Goal: Task Accomplishment & Management: Use online tool/utility

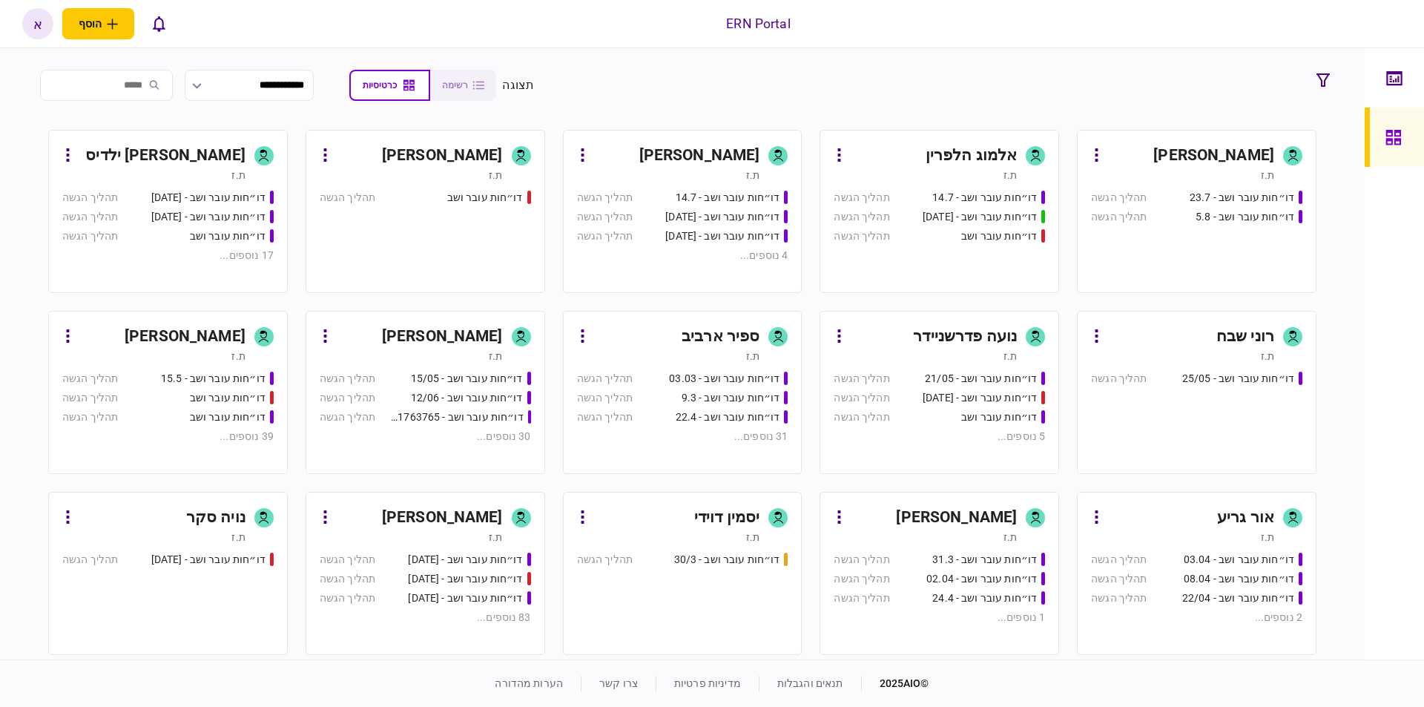
click at [467, 513] on div "[PERSON_NAME]" at bounding box center [442, 518] width 121 height 24
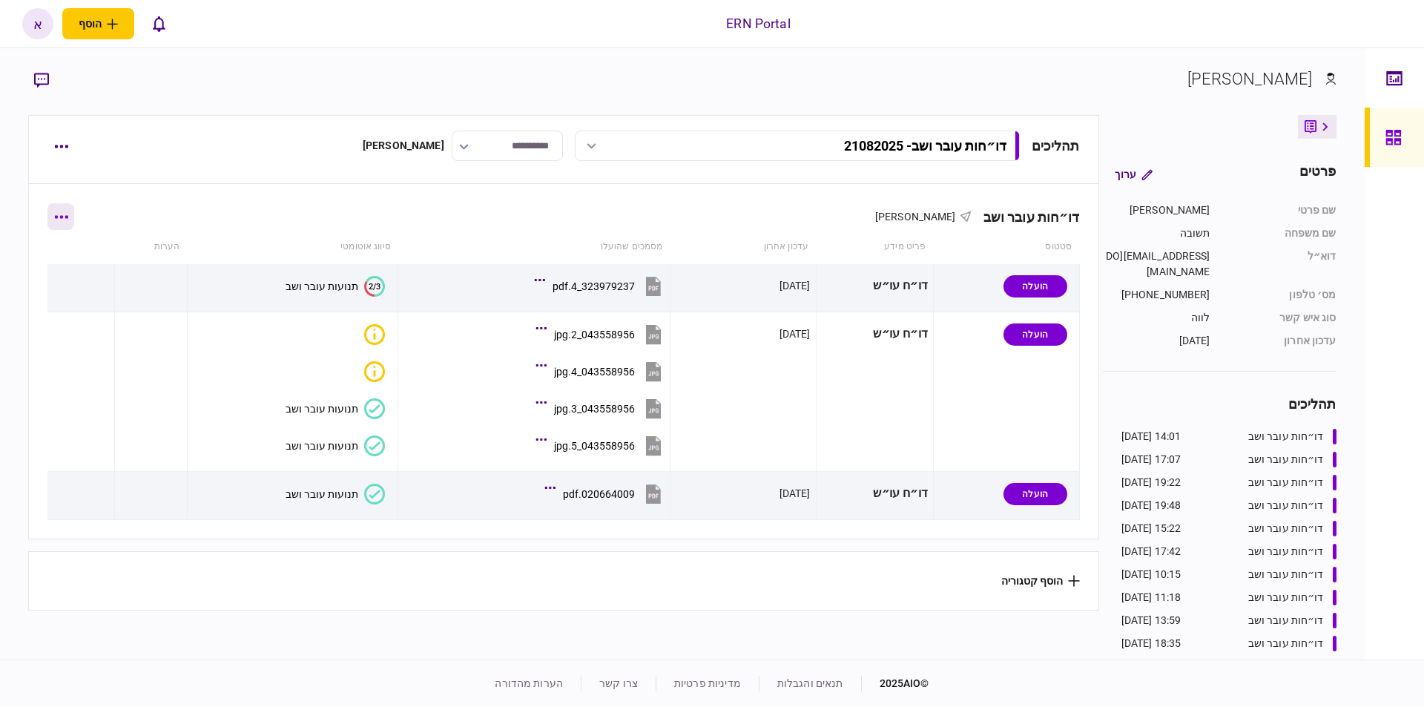
click at [68, 217] on icon "button" at bounding box center [61, 217] width 14 height 4
click at [94, 286] on span "הוסף מסמך" at bounding box center [87, 279] width 59 height 18
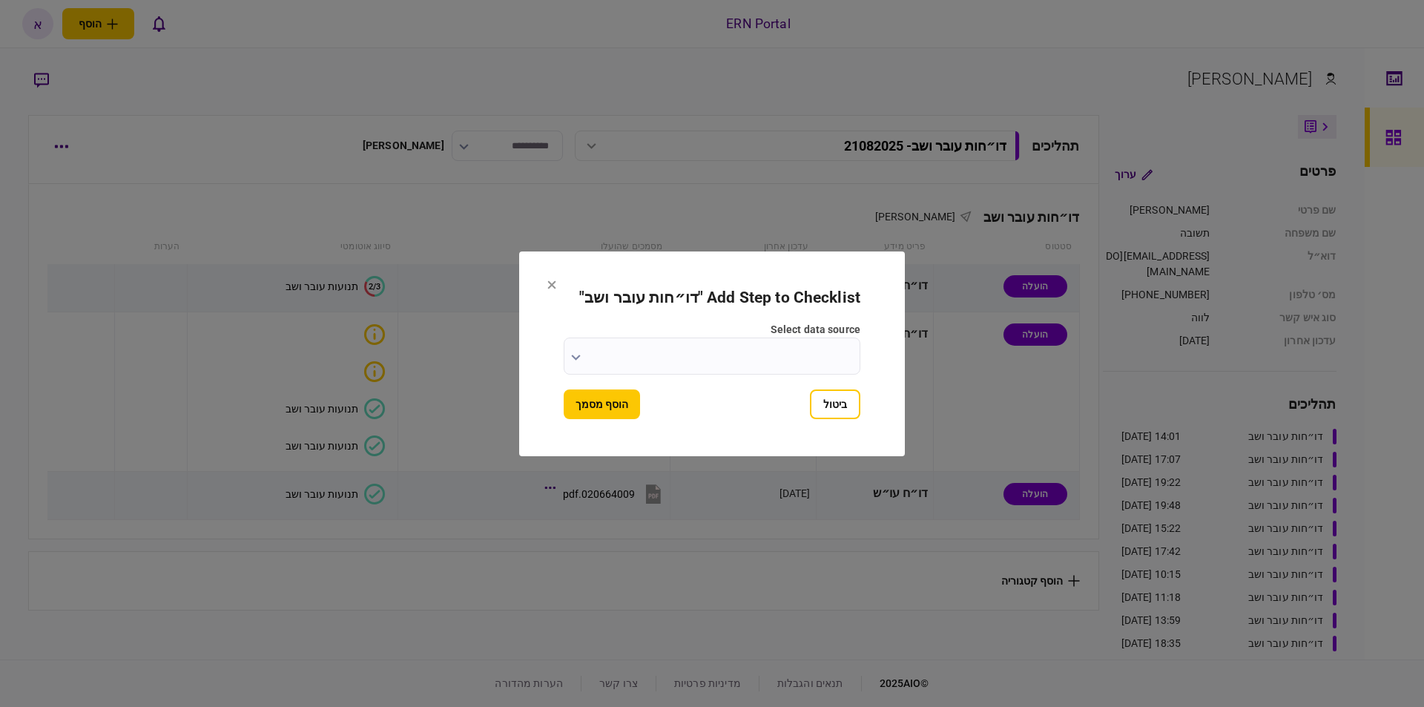
click at [722, 346] on input "select data source" at bounding box center [712, 355] width 297 height 37
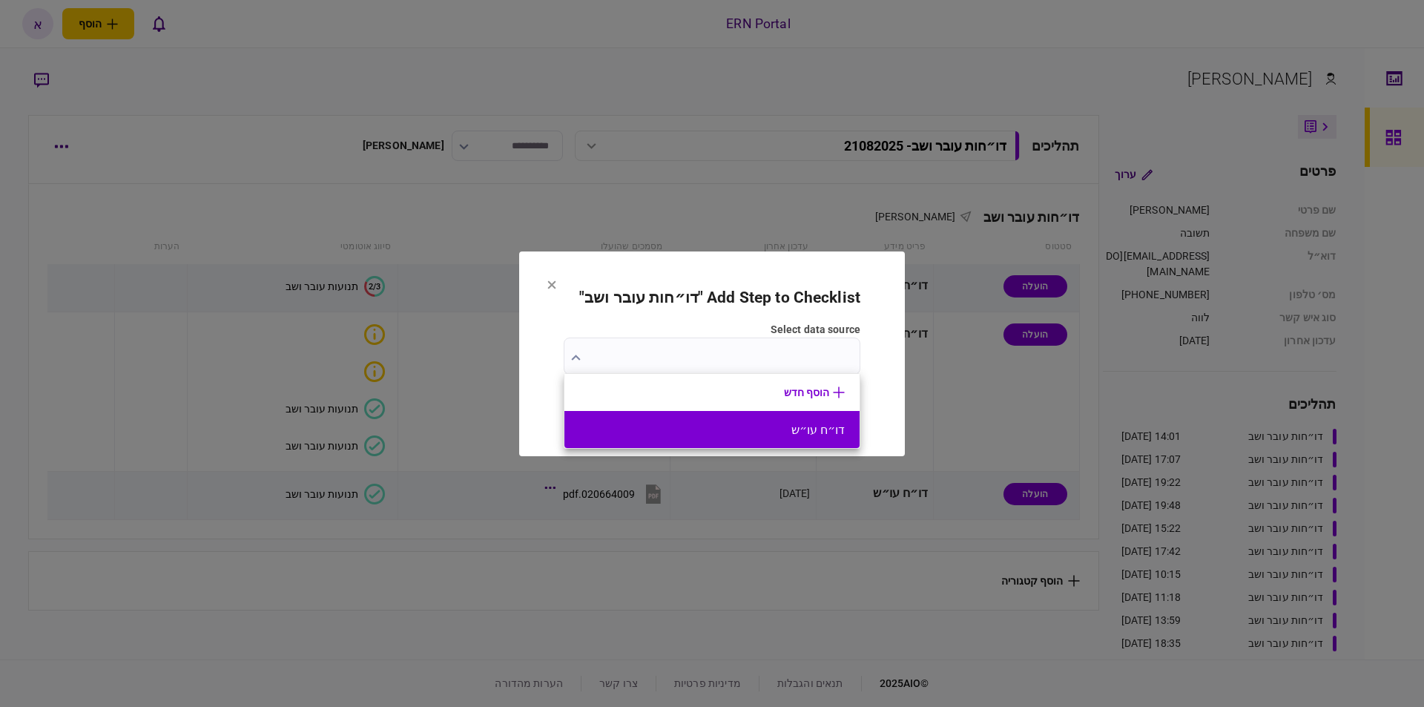
click at [805, 429] on button "דו״ח עו״ש" at bounding box center [712, 430] width 266 height 14
type input "*********"
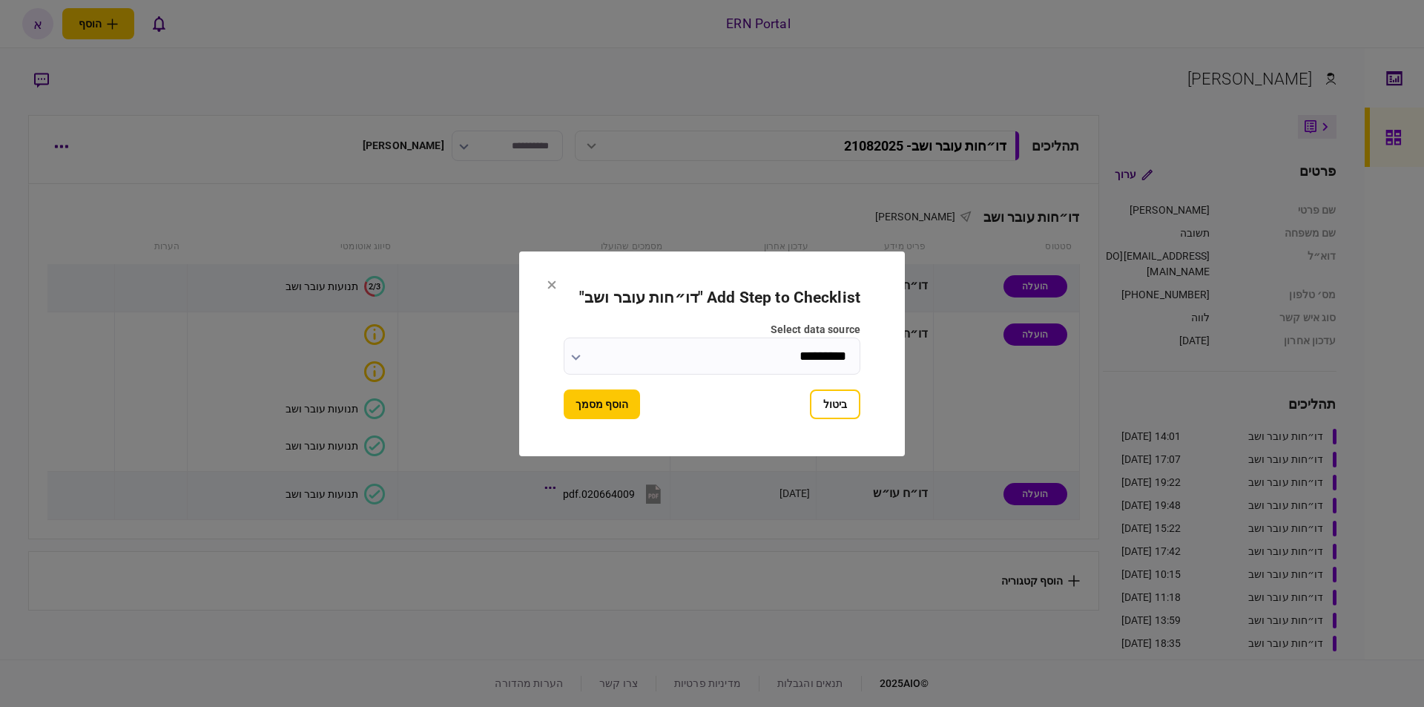
click at [597, 405] on button "הוסף מסמך" at bounding box center [602, 404] width 76 height 30
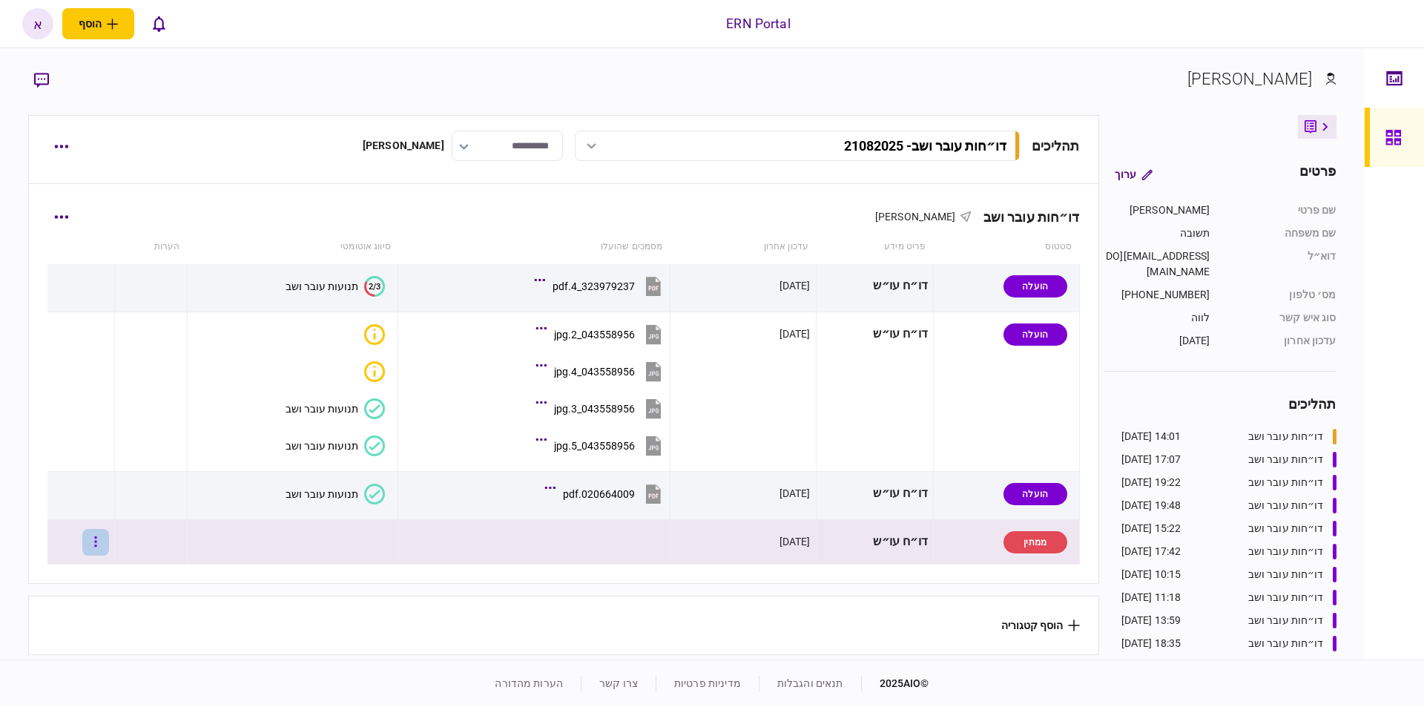
click at [102, 541] on button "button" at bounding box center [95, 542] width 27 height 27
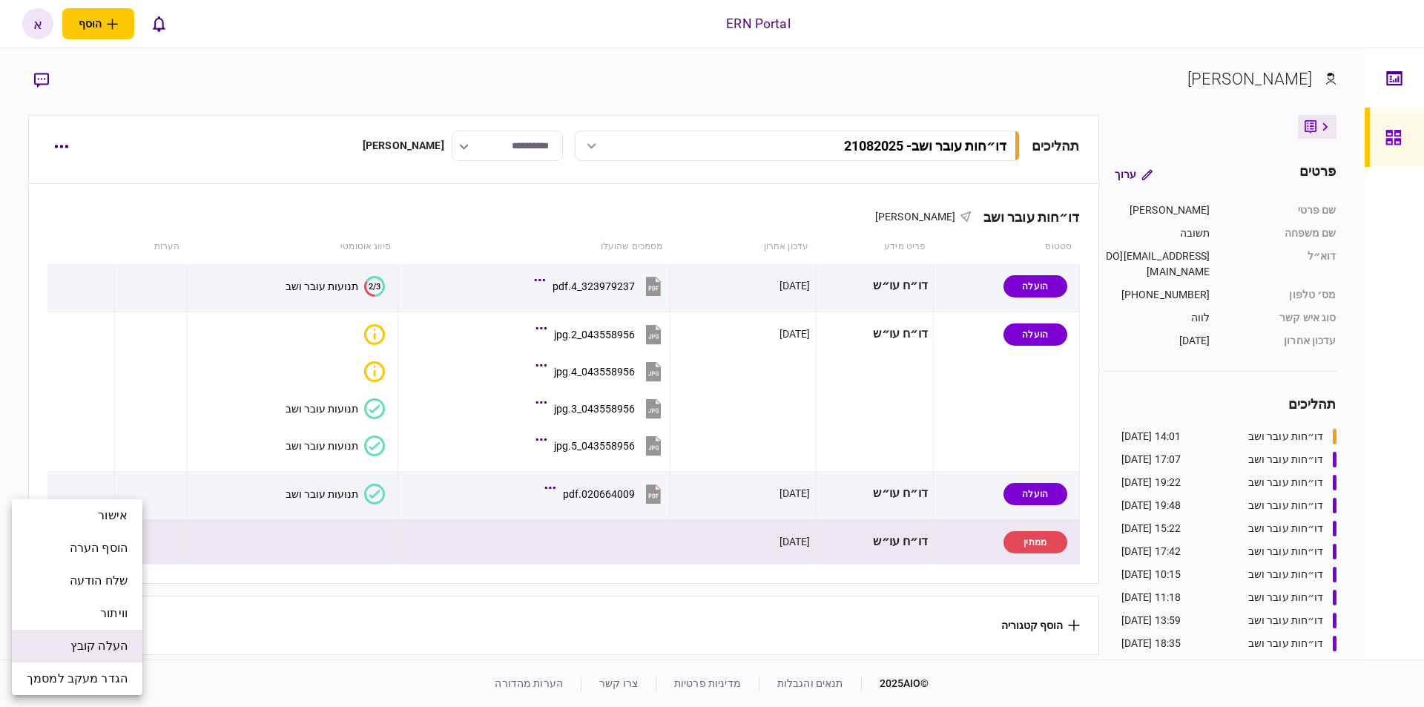
click at [96, 643] on span "העלה קובץ" at bounding box center [98, 646] width 57 height 18
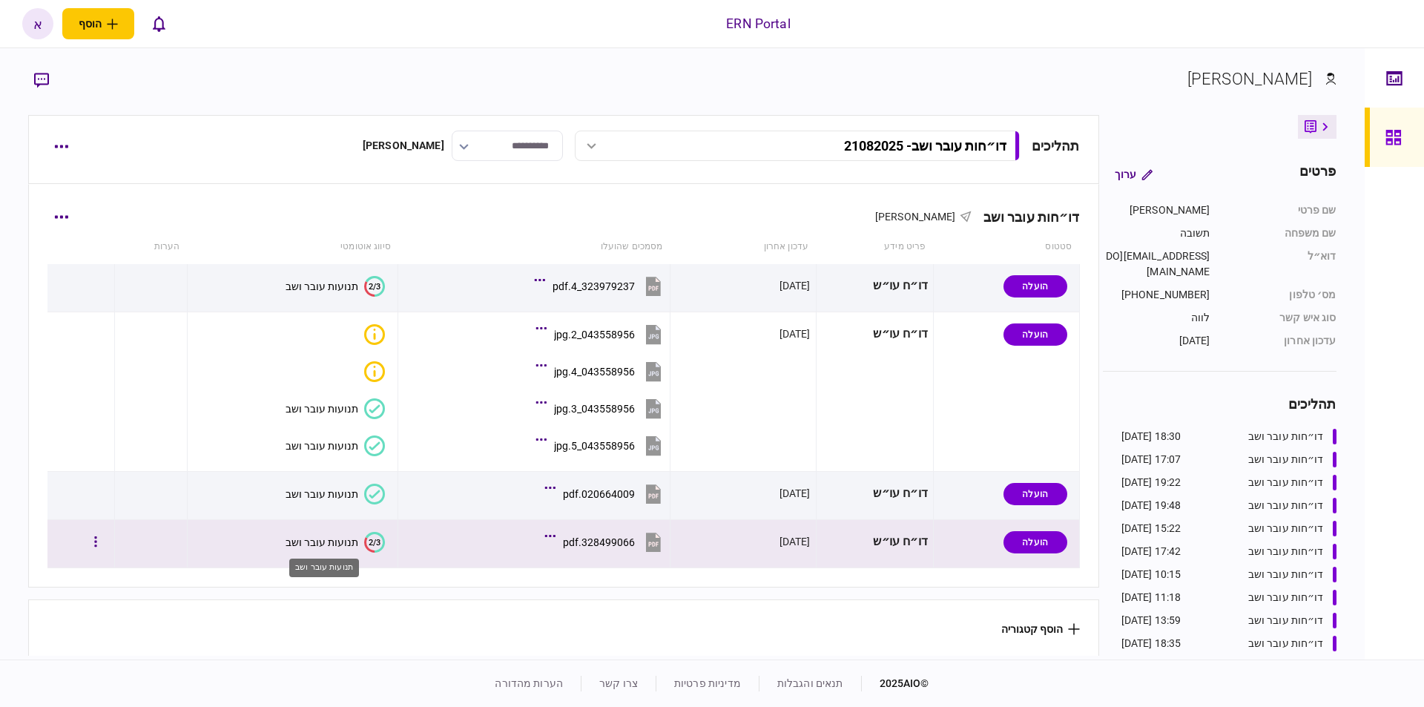
click at [328, 543] on div "תנועות עובר ושב" at bounding box center [322, 542] width 73 height 12
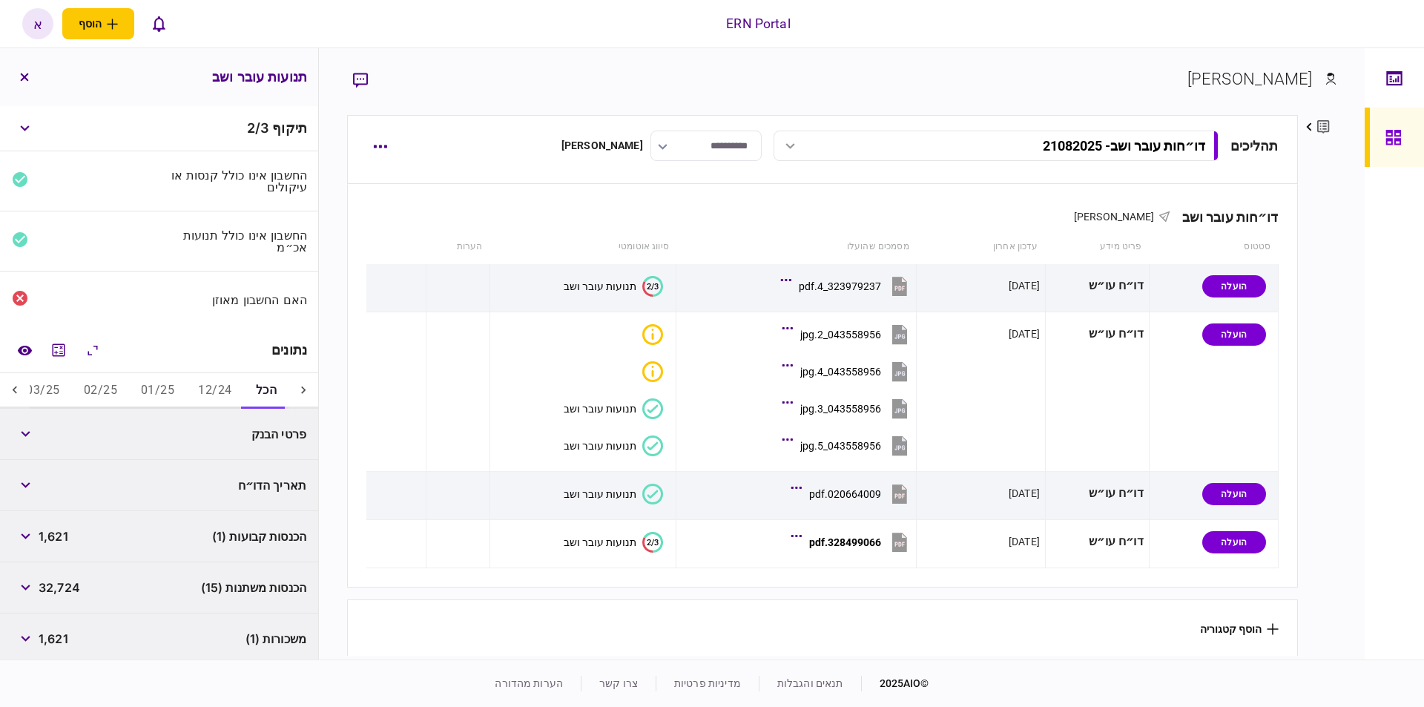
click at [10, 393] on div at bounding box center [15, 391] width 30 height 36
click at [9, 393] on div at bounding box center [15, 391] width 30 height 36
click at [9, 392] on div at bounding box center [15, 391] width 30 height 36
click at [8, 392] on div at bounding box center [15, 391] width 30 height 36
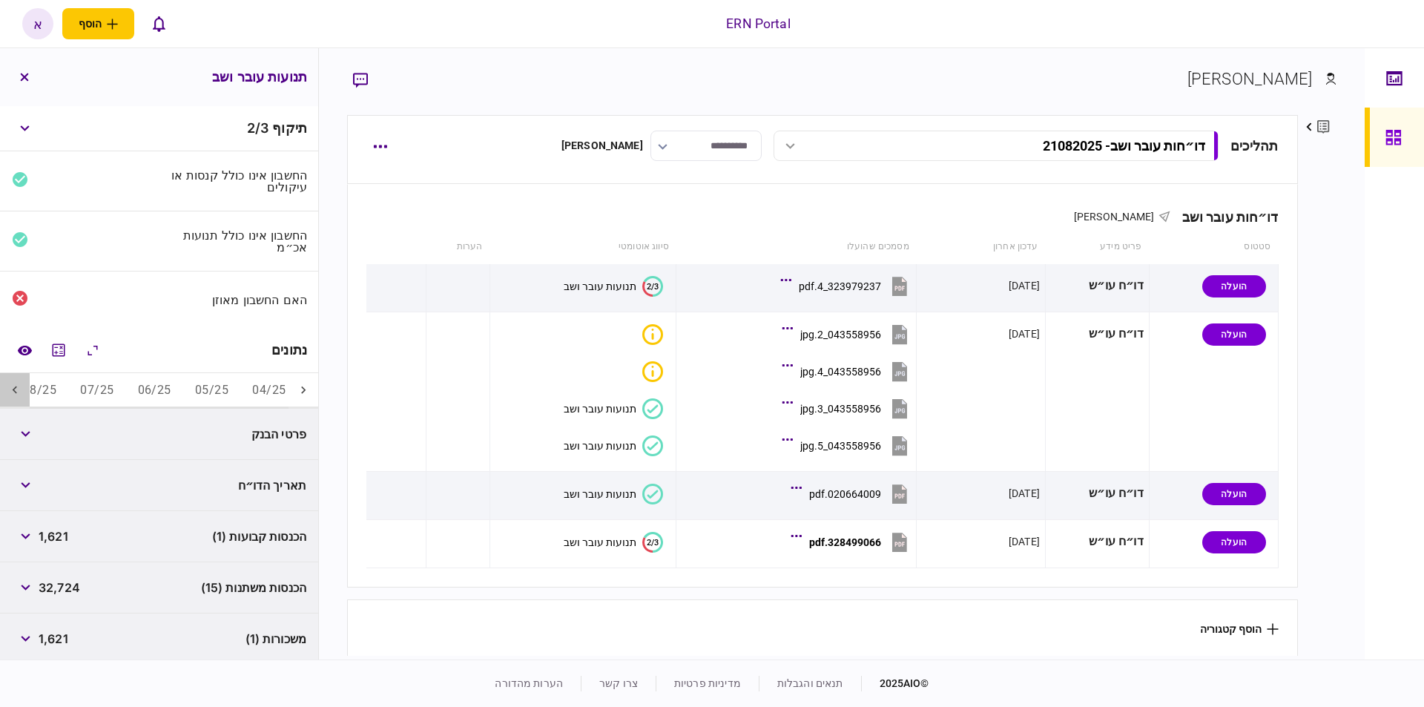
click at [8, 392] on div at bounding box center [15, 391] width 30 height 36
click at [7, 392] on div at bounding box center [15, 391] width 30 height 36
click at [7, 391] on div at bounding box center [15, 391] width 30 height 36
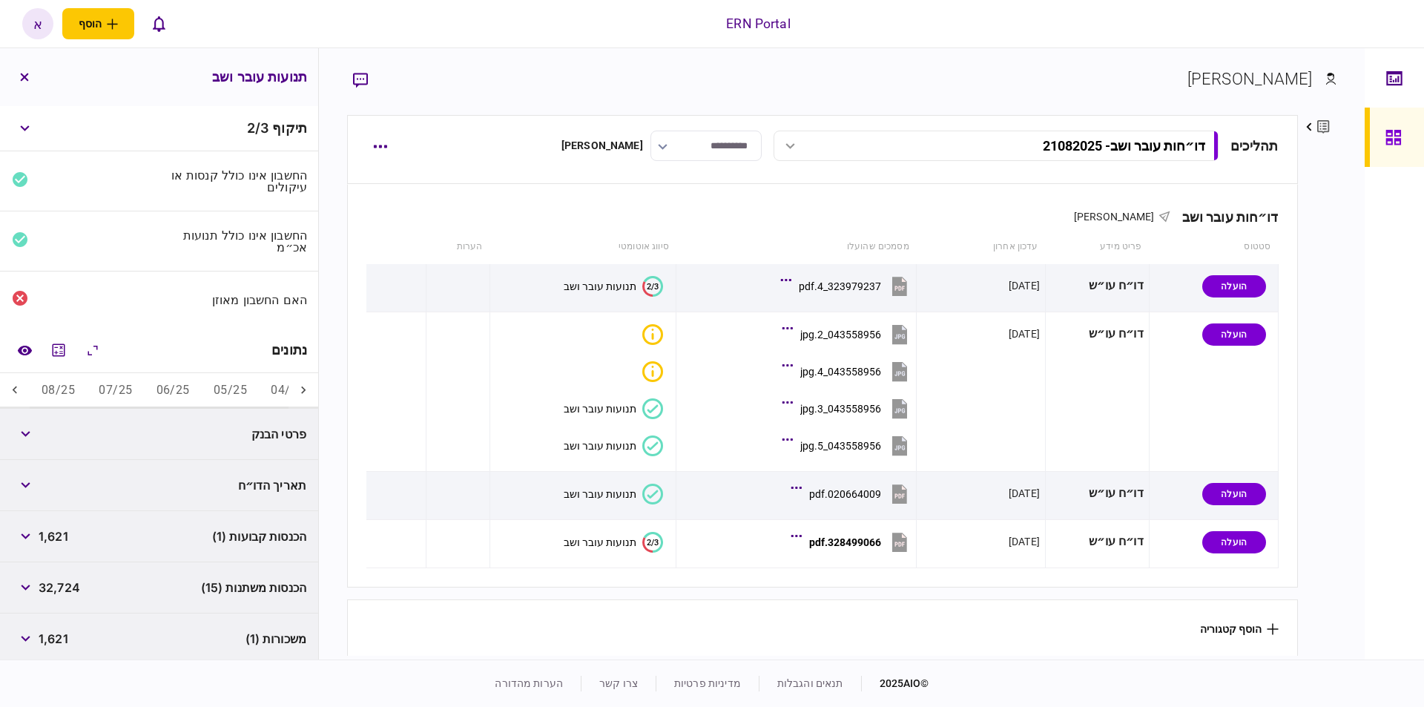
click at [220, 392] on button "05/25" at bounding box center [230, 391] width 57 height 36
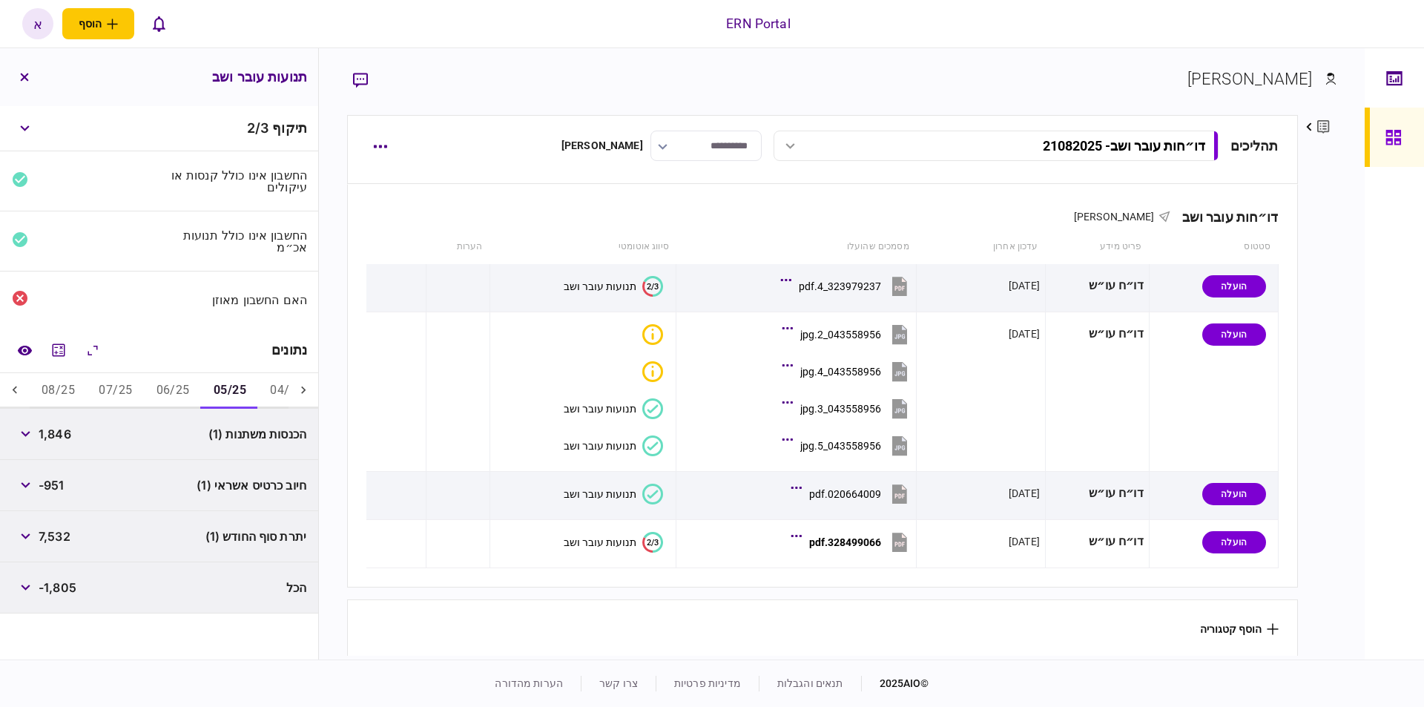
scroll to position [0, -302]
click at [59, 347] on icon "מחשבון" at bounding box center [59, 349] width 13 height 13
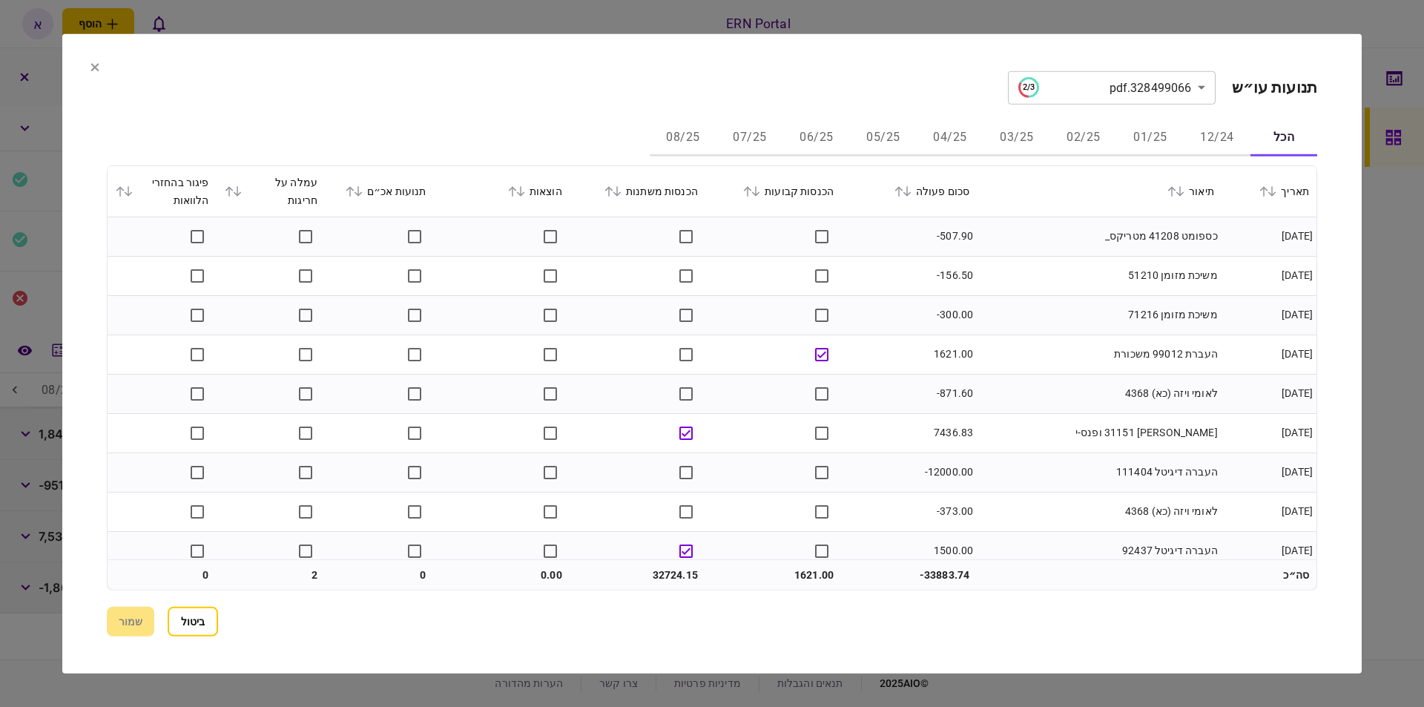
click at [896, 134] on button "05/25" at bounding box center [883, 138] width 67 height 36
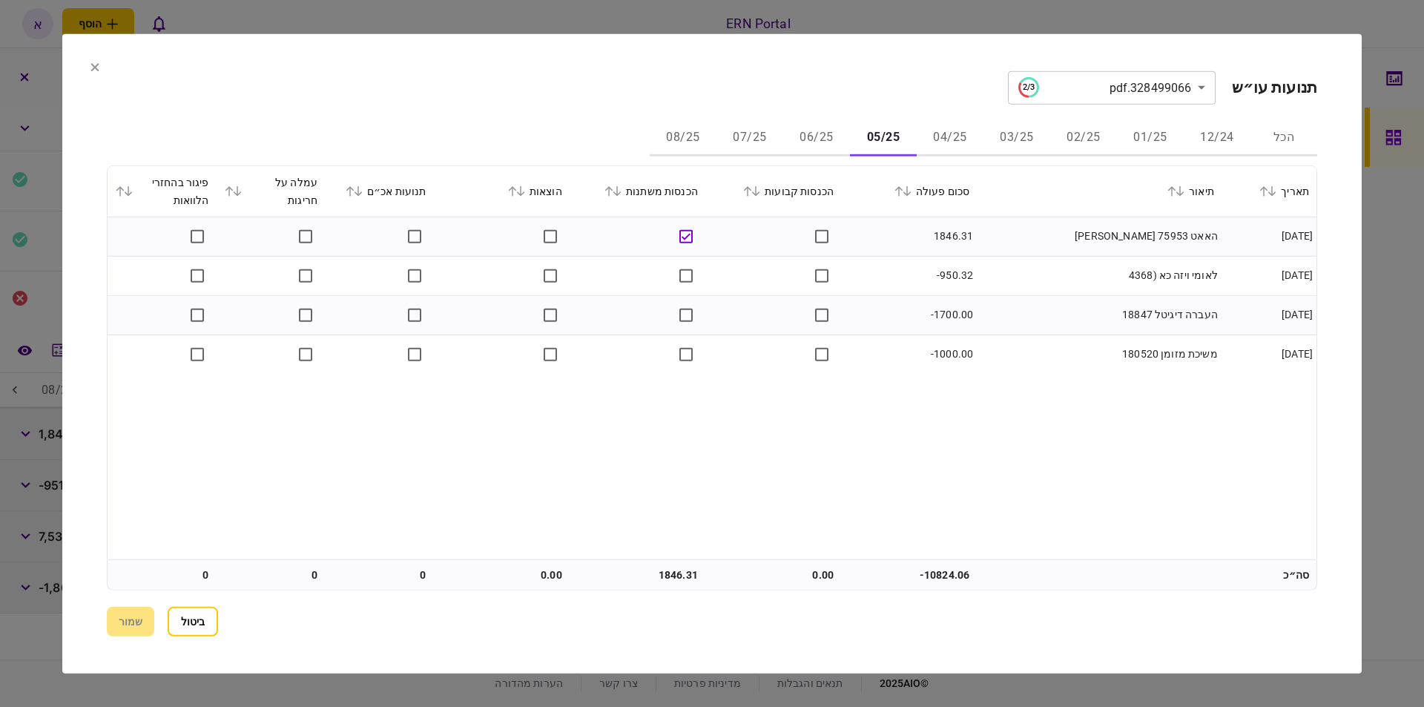
click at [828, 136] on button "06/25" at bounding box center [816, 138] width 67 height 36
click at [734, 136] on button "07/25" at bounding box center [749, 138] width 67 height 36
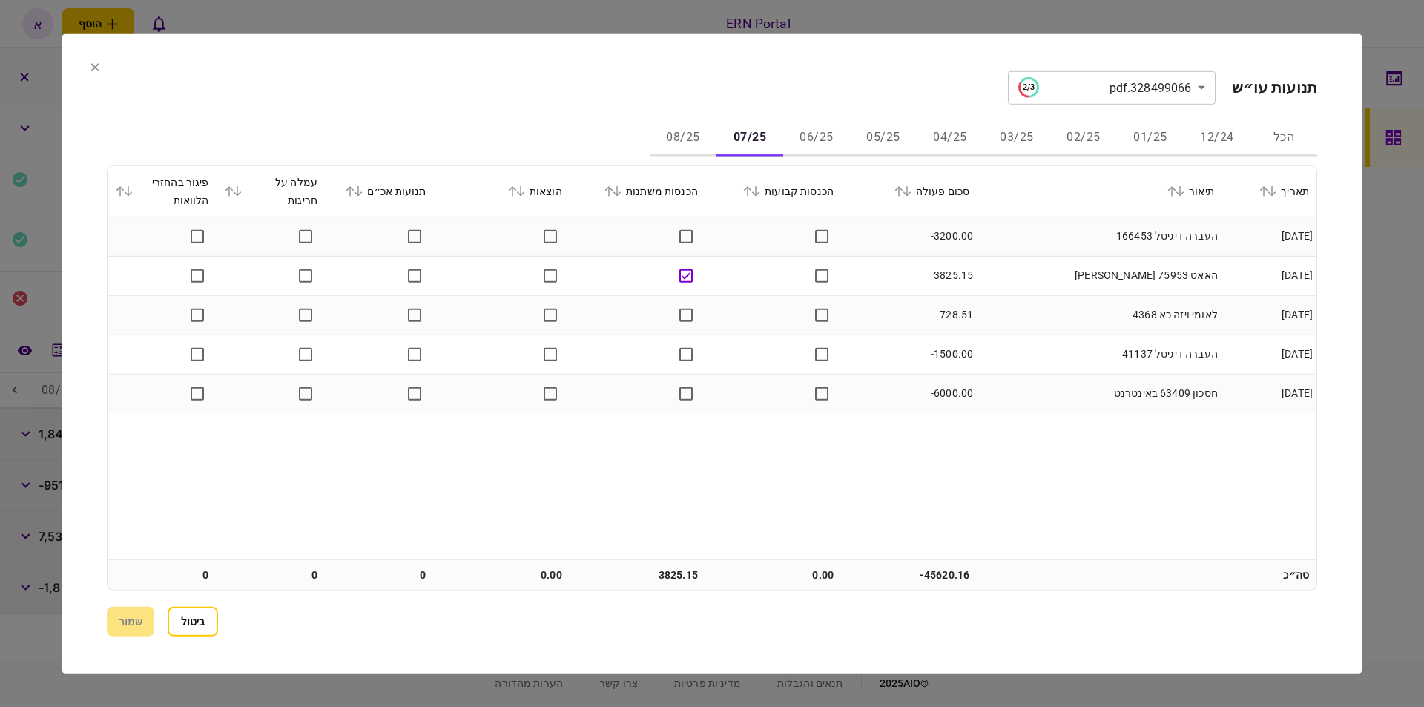
click at [677, 126] on button "08/25" at bounding box center [683, 138] width 67 height 36
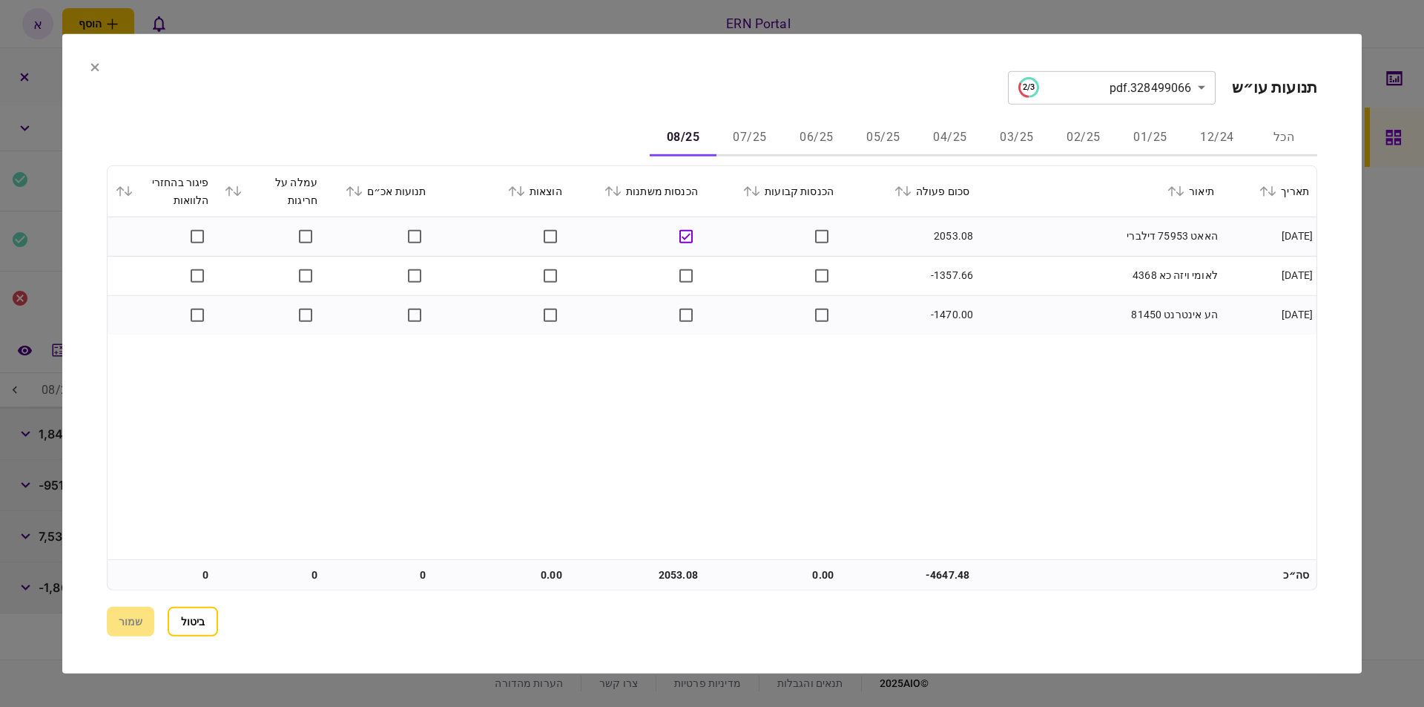
click at [760, 133] on button "07/25" at bounding box center [749, 138] width 67 height 36
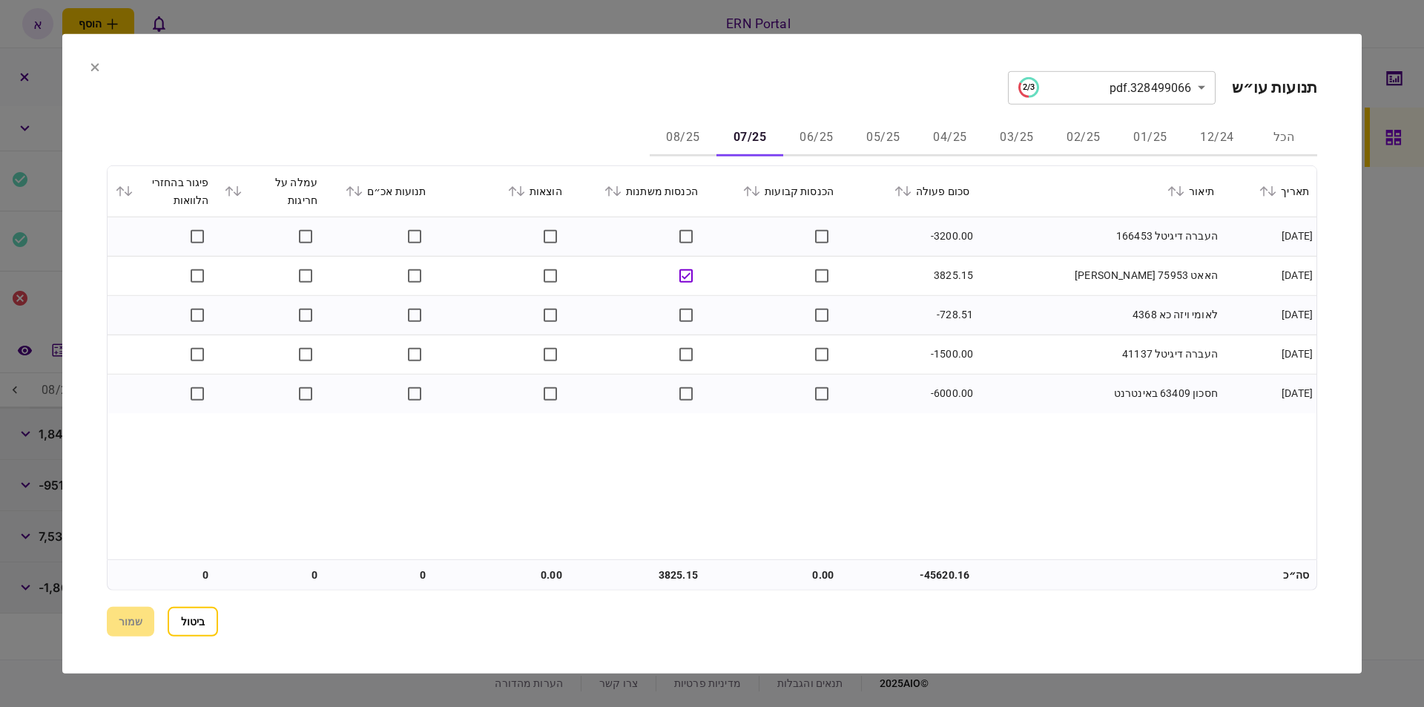
click at [669, 130] on button "08/25" at bounding box center [683, 138] width 67 height 36
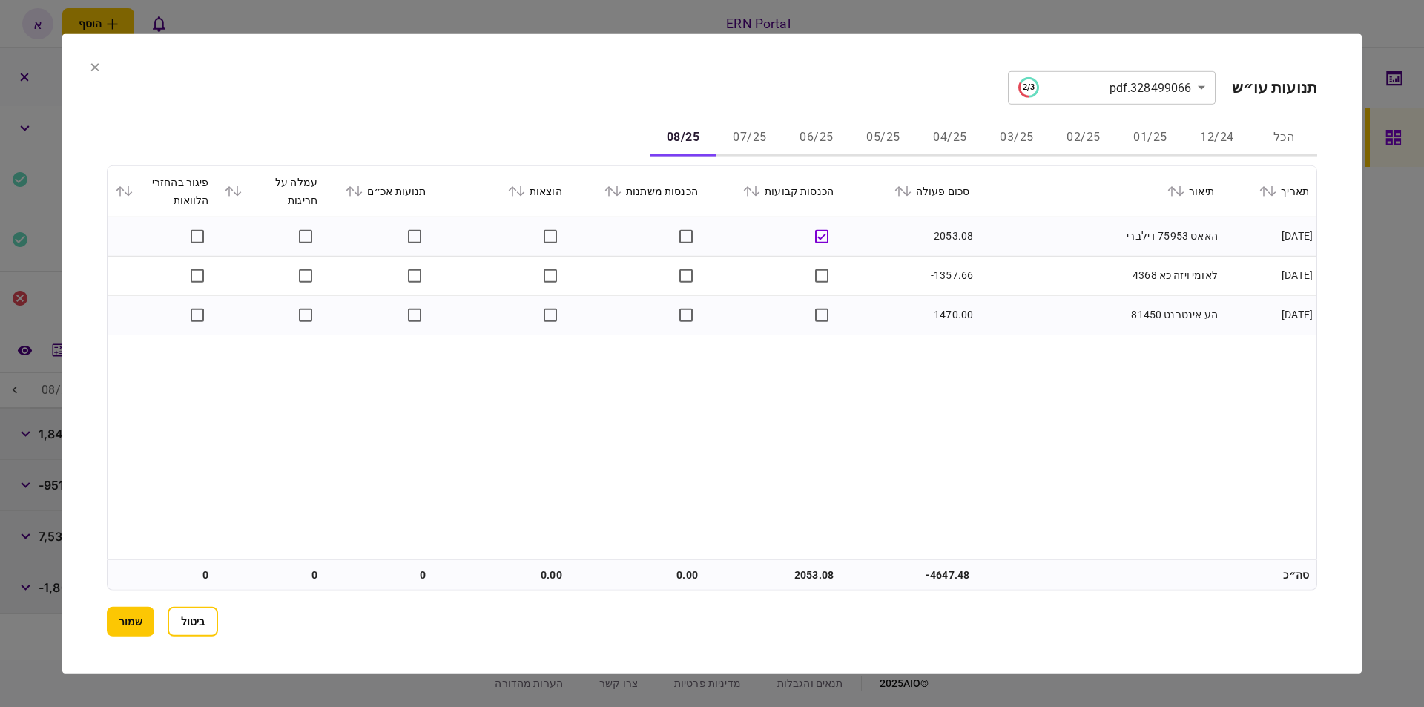
click at [765, 131] on button "07/25" at bounding box center [749, 138] width 67 height 36
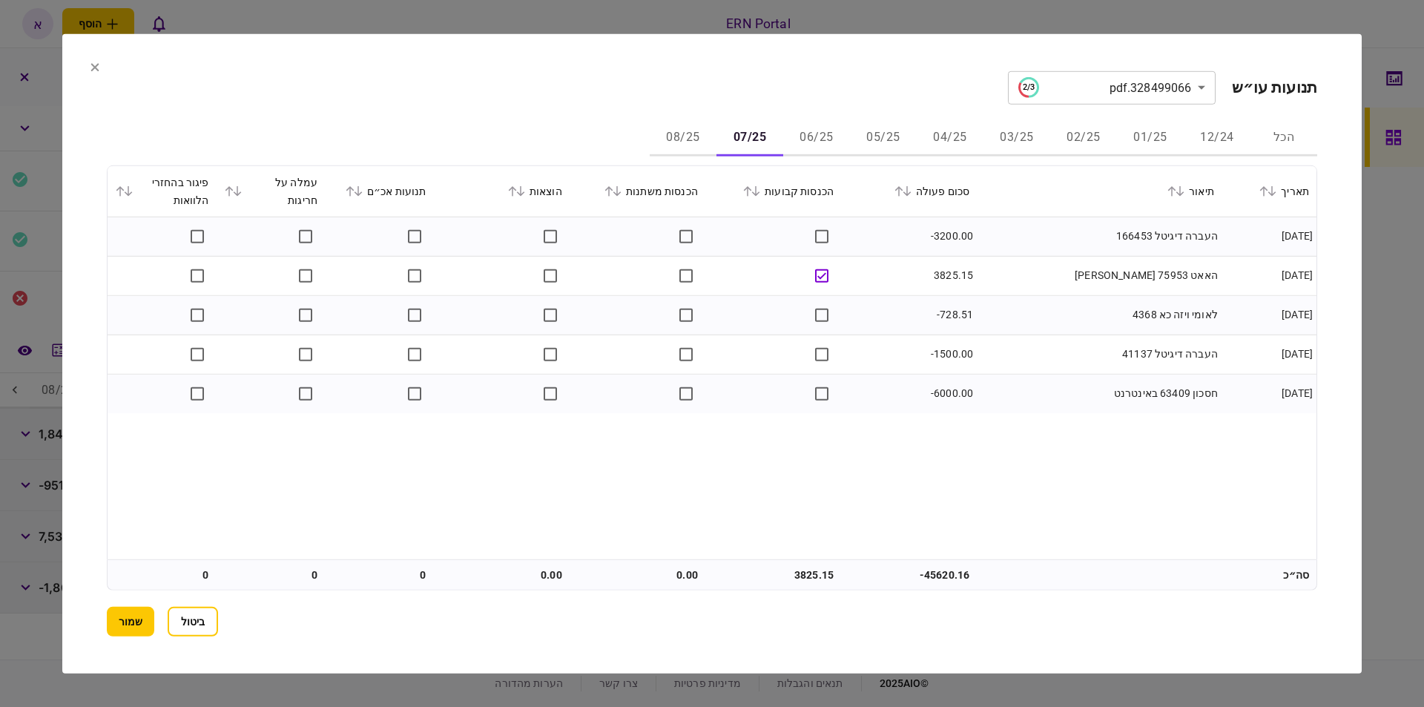
click at [827, 133] on button "06/25" at bounding box center [816, 138] width 67 height 36
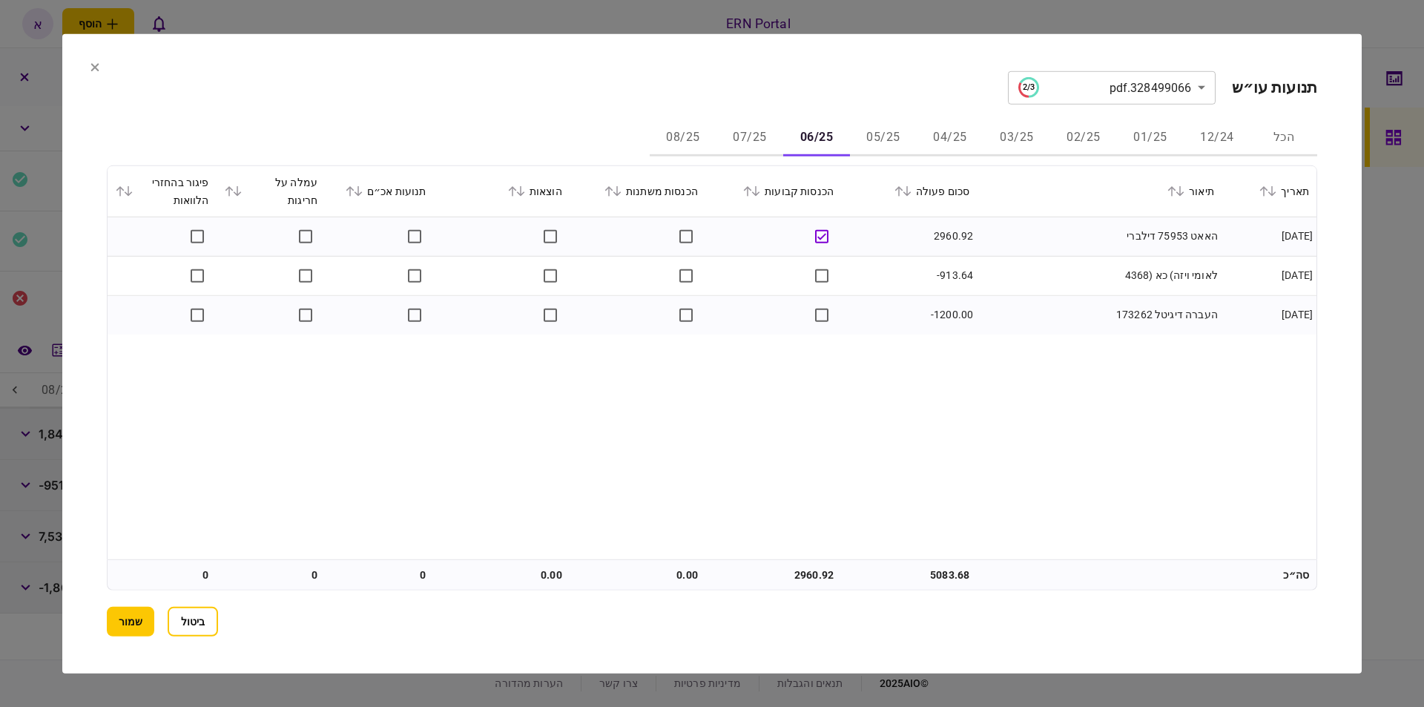
click at [890, 126] on button "05/25" at bounding box center [883, 138] width 67 height 36
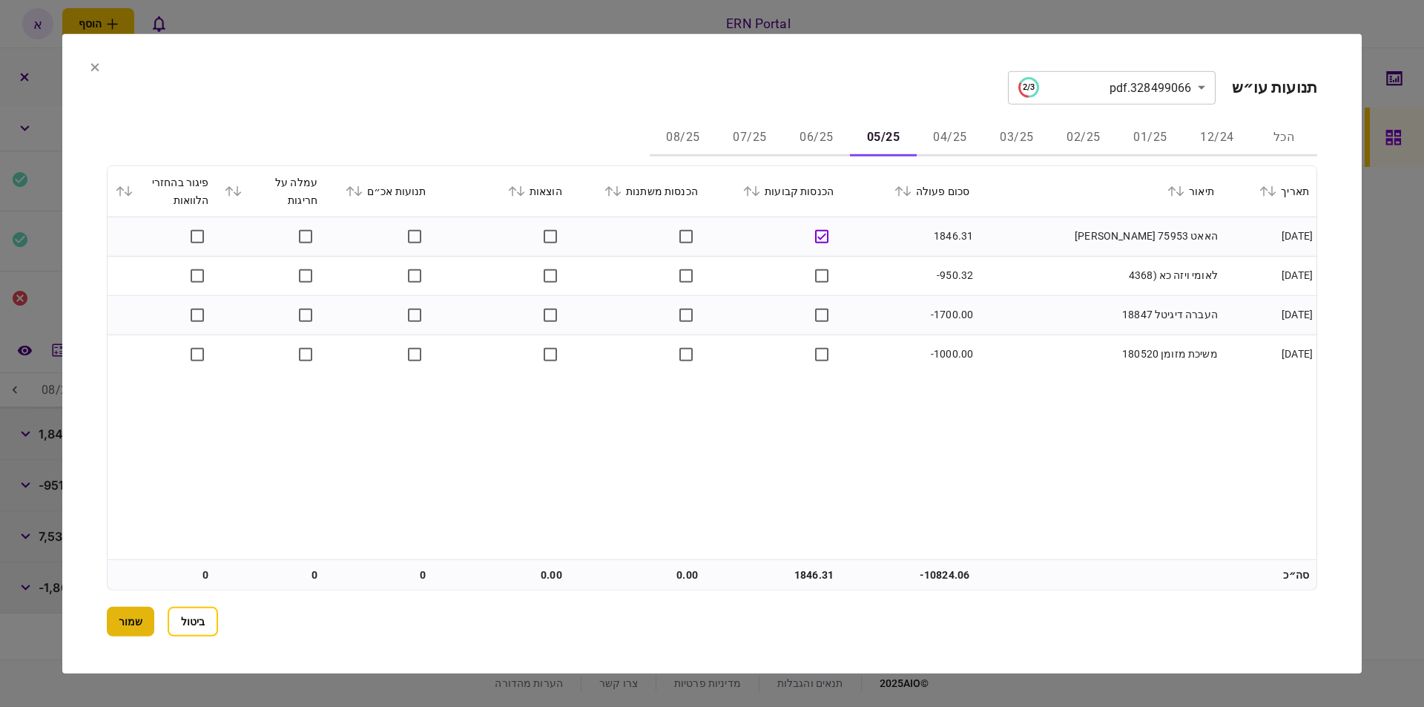
click at [115, 624] on button "שמור" at bounding box center [130, 622] width 47 height 30
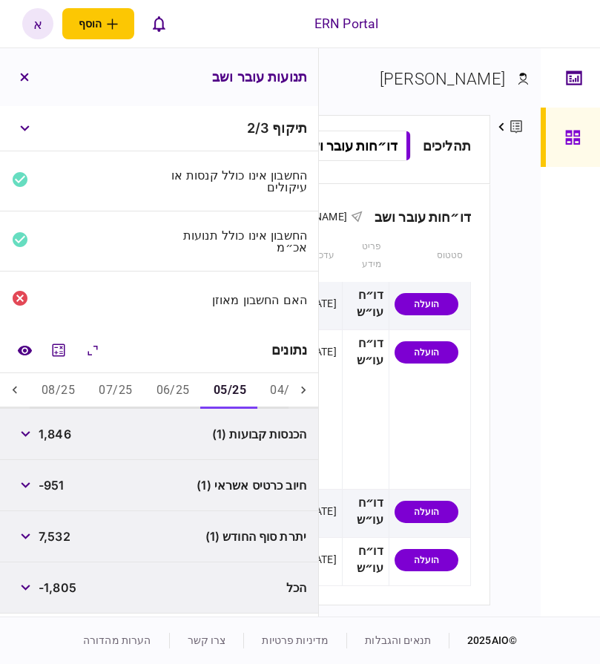
click at [63, 433] on span "1,846" at bounding box center [55, 434] width 33 height 18
click at [71, 431] on span "1,846" at bounding box center [55, 434] width 33 height 18
click at [62, 434] on span "1,846" at bounding box center [55, 434] width 33 height 18
copy span "1,846"
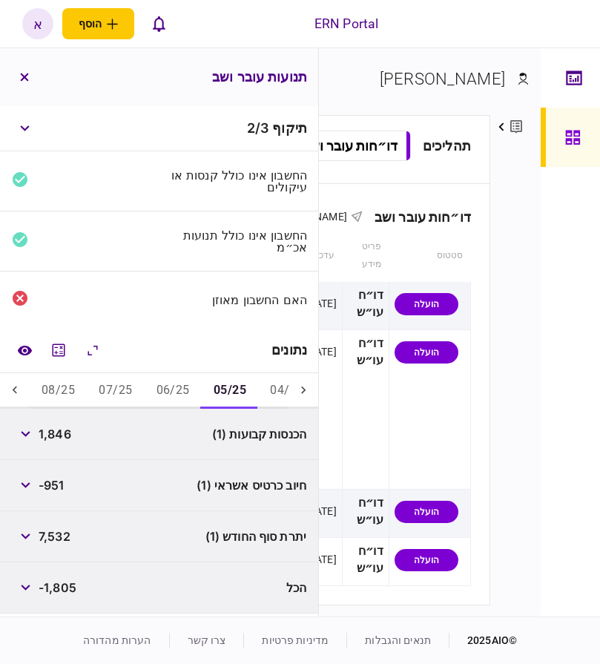
click at [47, 533] on span "7,532" at bounding box center [55, 536] width 32 height 18
copy span "7,532"
click at [177, 396] on button "06/25" at bounding box center [173, 391] width 57 height 36
click at [71, 433] on span "2,960" at bounding box center [56, 434] width 35 height 18
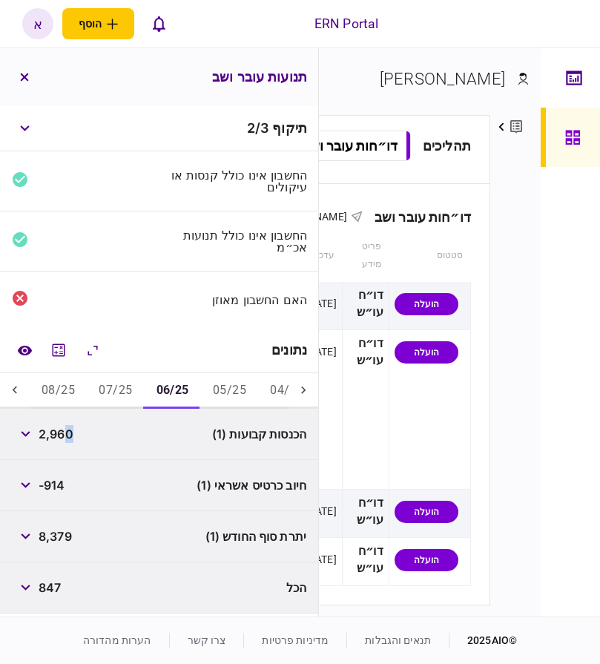
click at [71, 433] on span "2,960" at bounding box center [56, 434] width 35 height 18
click at [36, 433] on button "button" at bounding box center [25, 434] width 27 height 27
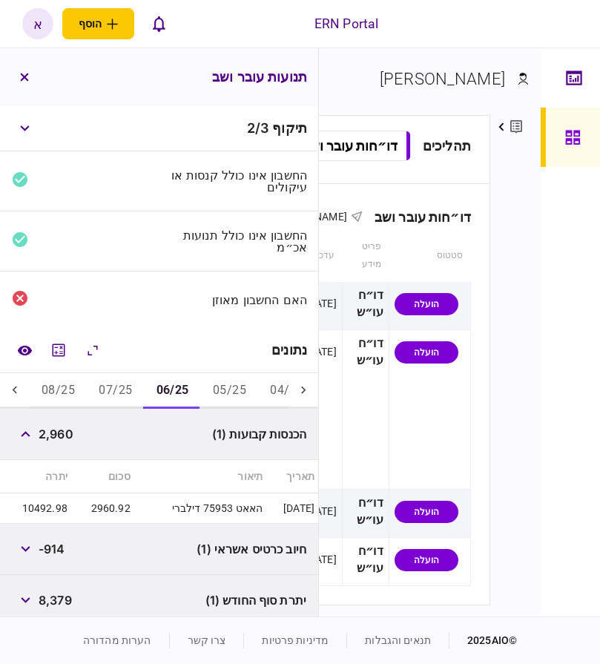
click at [55, 432] on span "2,960" at bounding box center [56, 434] width 35 height 18
copy span "2,960"
click at [26, 433] on icon "button" at bounding box center [26, 434] width 10 height 6
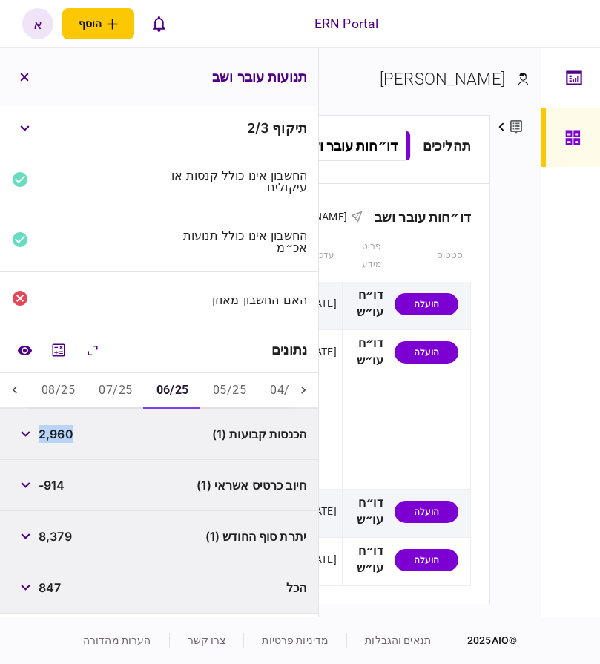
click at [59, 536] on span "8,379" at bounding box center [55, 536] width 33 height 18
click at [58, 536] on span "8,379" at bounding box center [55, 536] width 33 height 18
copy span "8,379"
drag, startPoint x: 124, startPoint y: 390, endPoint x: 99, endPoint y: 413, distance: 33.6
click at [123, 391] on button "07/25" at bounding box center [115, 391] width 57 height 36
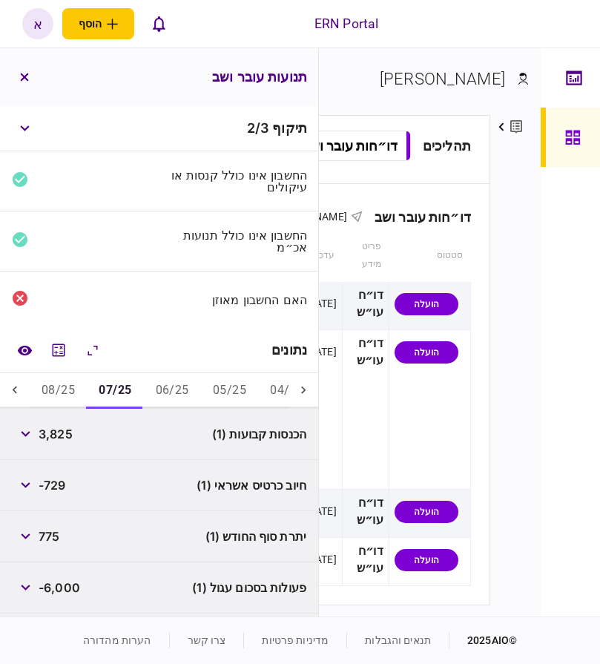
click at [47, 435] on span "3,825" at bounding box center [56, 434] width 34 height 18
copy span "3,825"
drag, startPoint x: 62, startPoint y: 383, endPoint x: 59, endPoint y: 442, distance: 58.6
click at [62, 383] on button "08/25" at bounding box center [58, 391] width 57 height 36
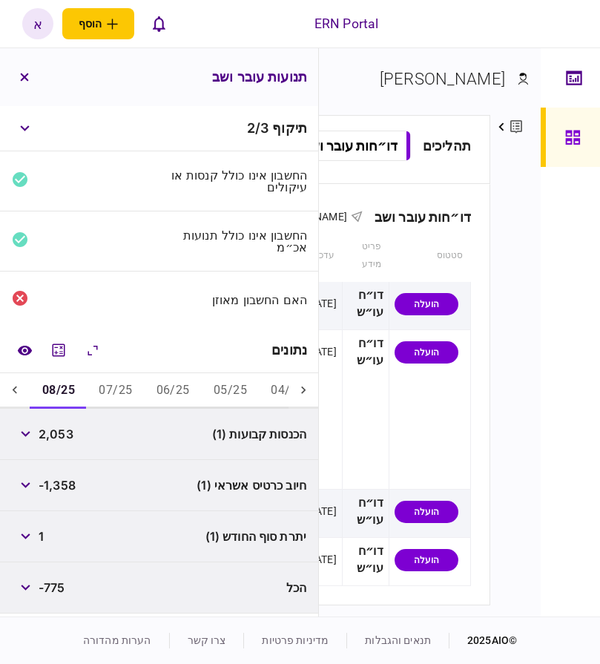
click at [62, 425] on span "2,053" at bounding box center [56, 434] width 35 height 18
copy span "2,053"
click at [50, 359] on button "מחשבון" at bounding box center [58, 350] width 27 height 27
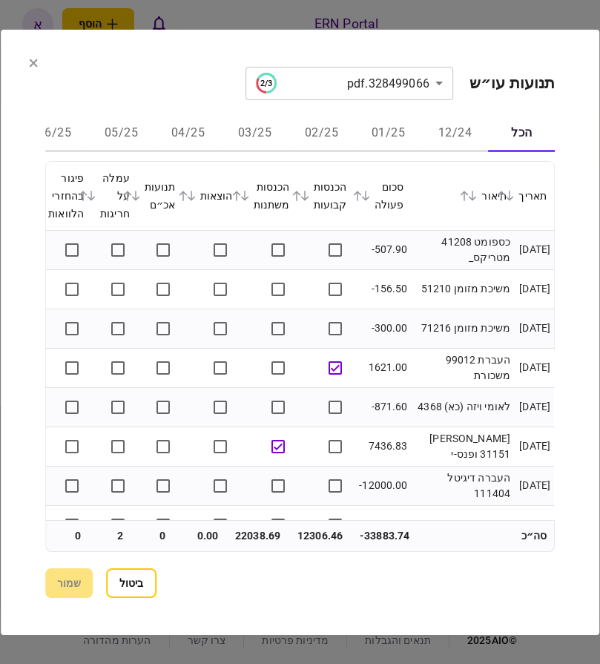
click at [30, 62] on icon at bounding box center [33, 63] width 9 height 9
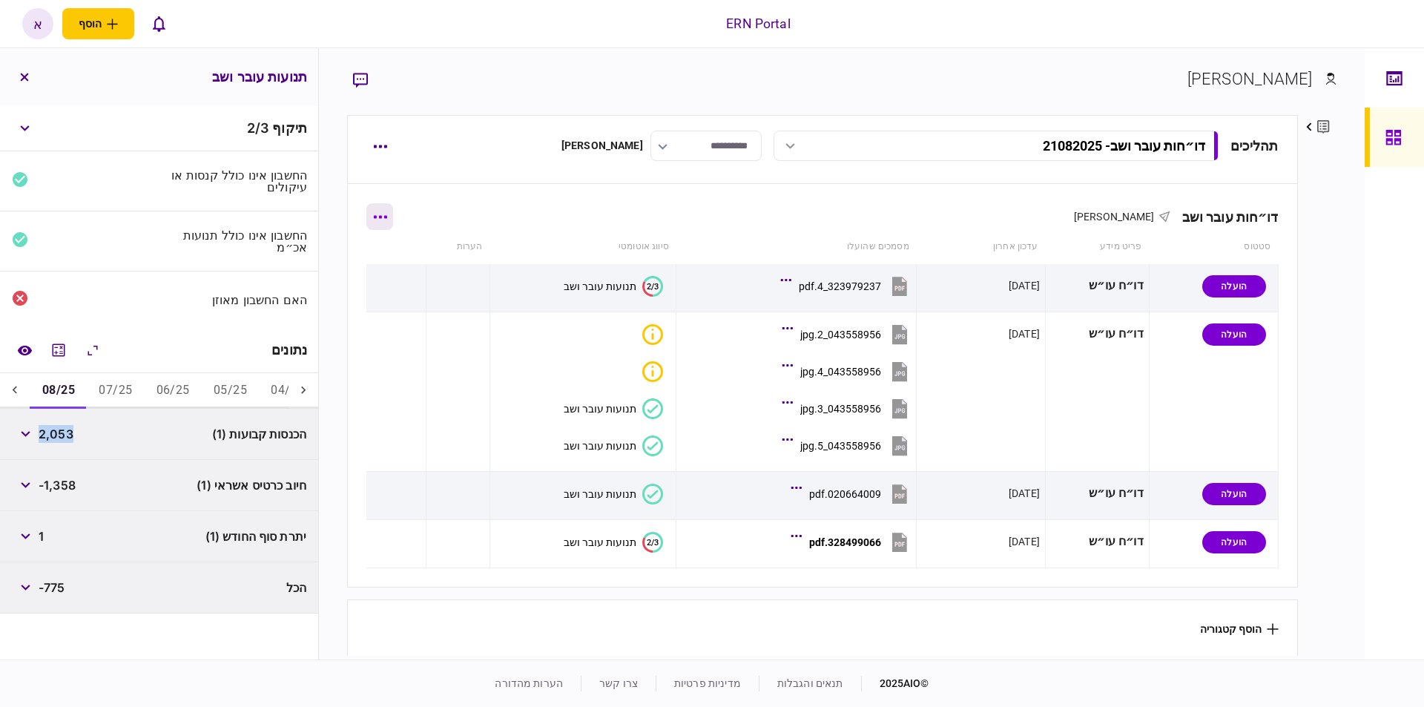
click at [385, 208] on button "button" at bounding box center [379, 216] width 27 height 27
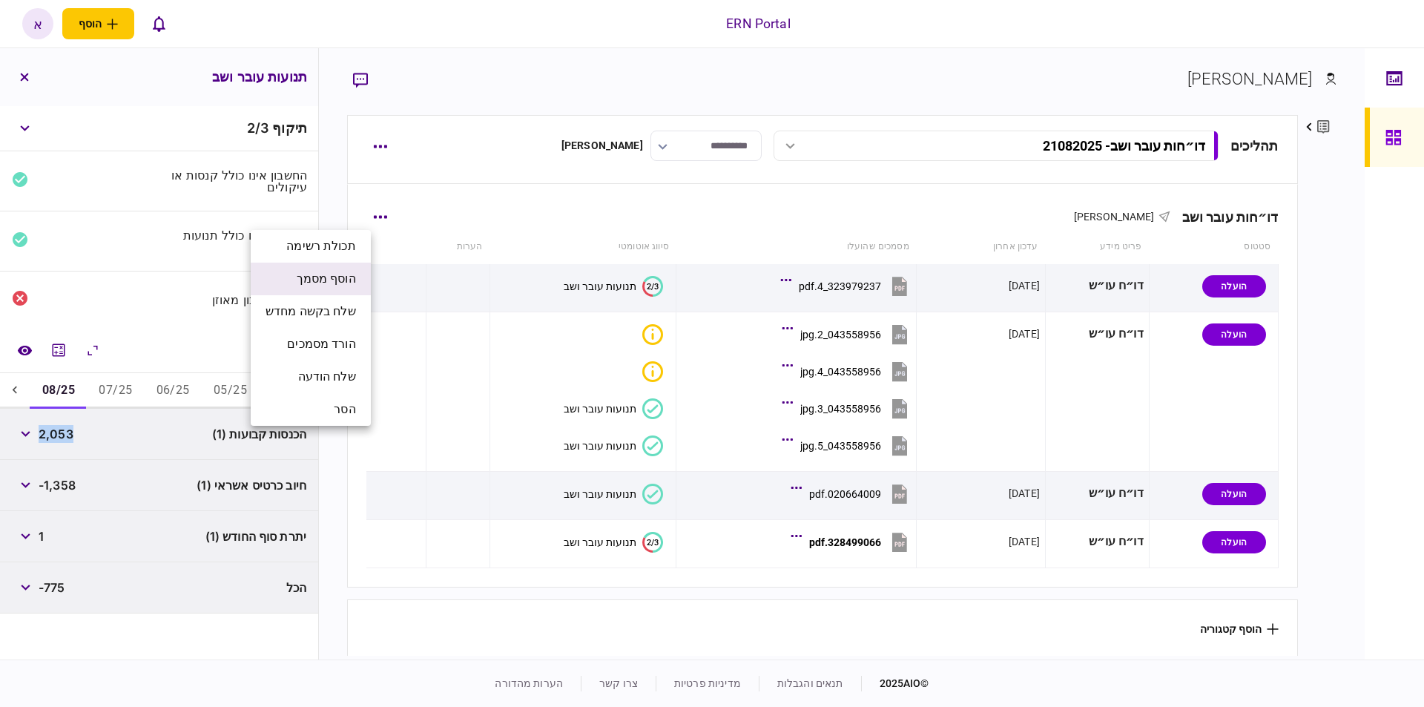
click at [343, 280] on span "הוסף מסמך" at bounding box center [326, 279] width 59 height 18
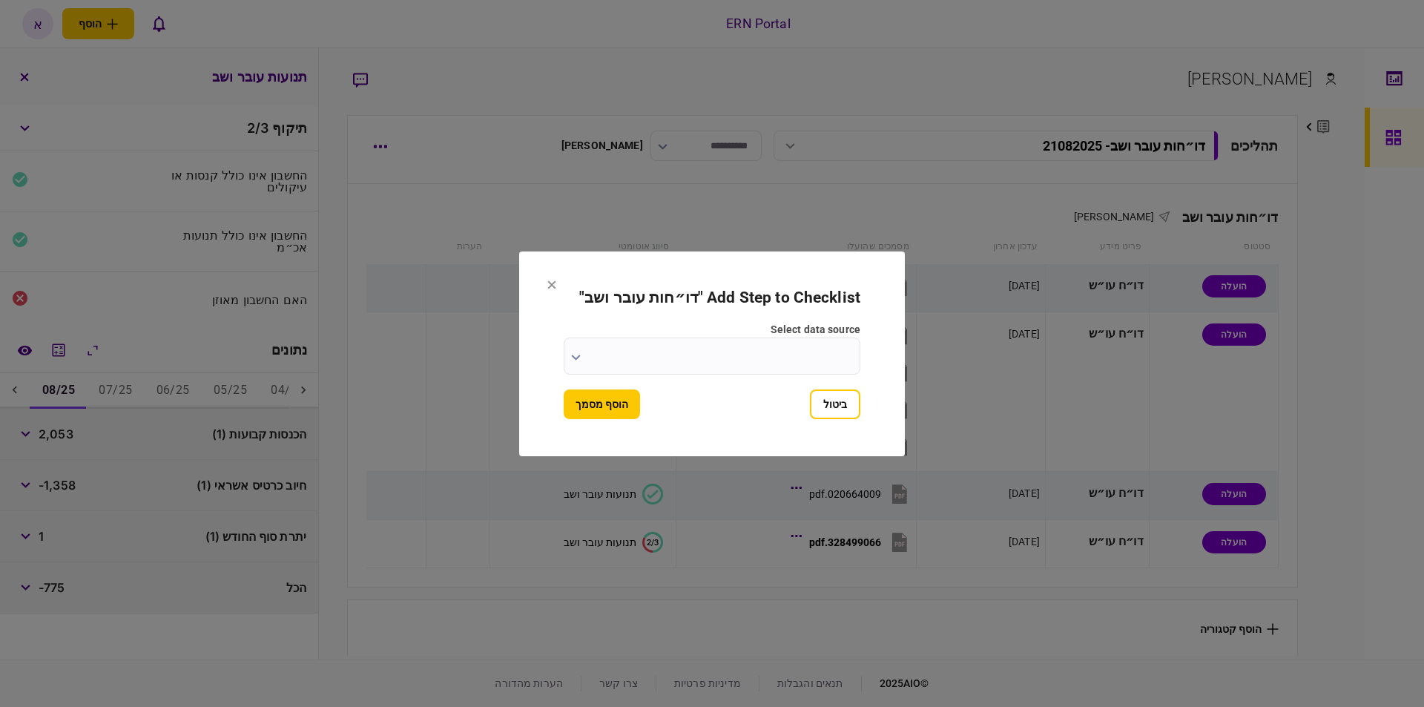
click at [747, 353] on input "select data source" at bounding box center [712, 355] width 297 height 37
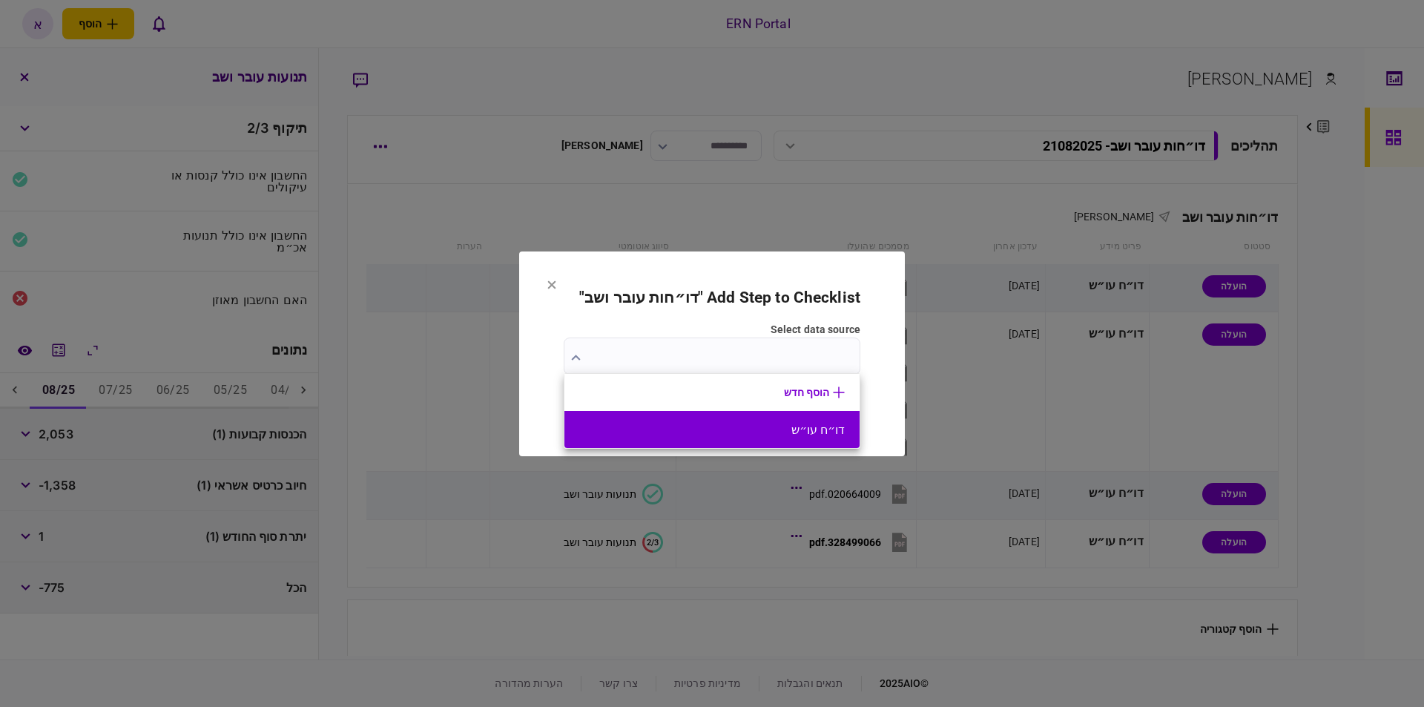
click at [794, 433] on button "דו״ח עו״ש" at bounding box center [712, 430] width 266 height 14
type input "*********"
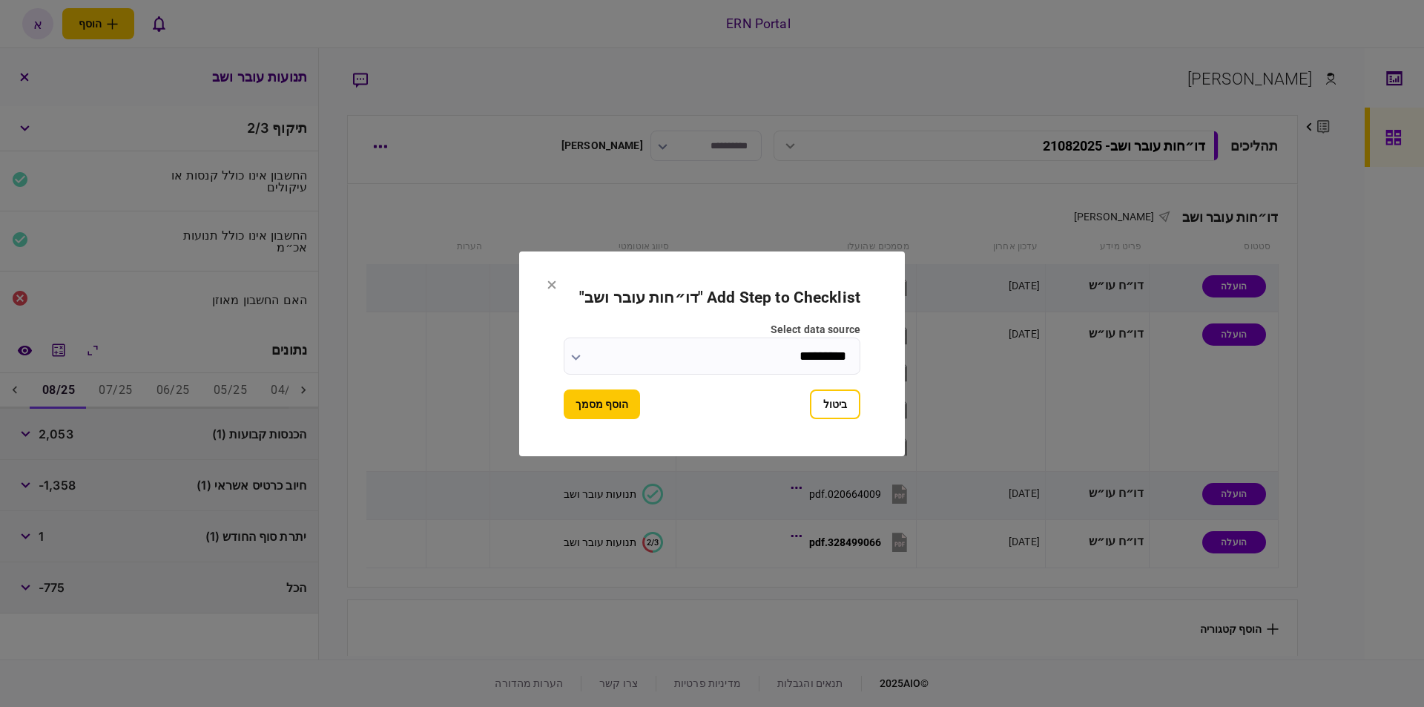
click at [611, 407] on button "הוסף מסמך" at bounding box center [602, 404] width 76 height 30
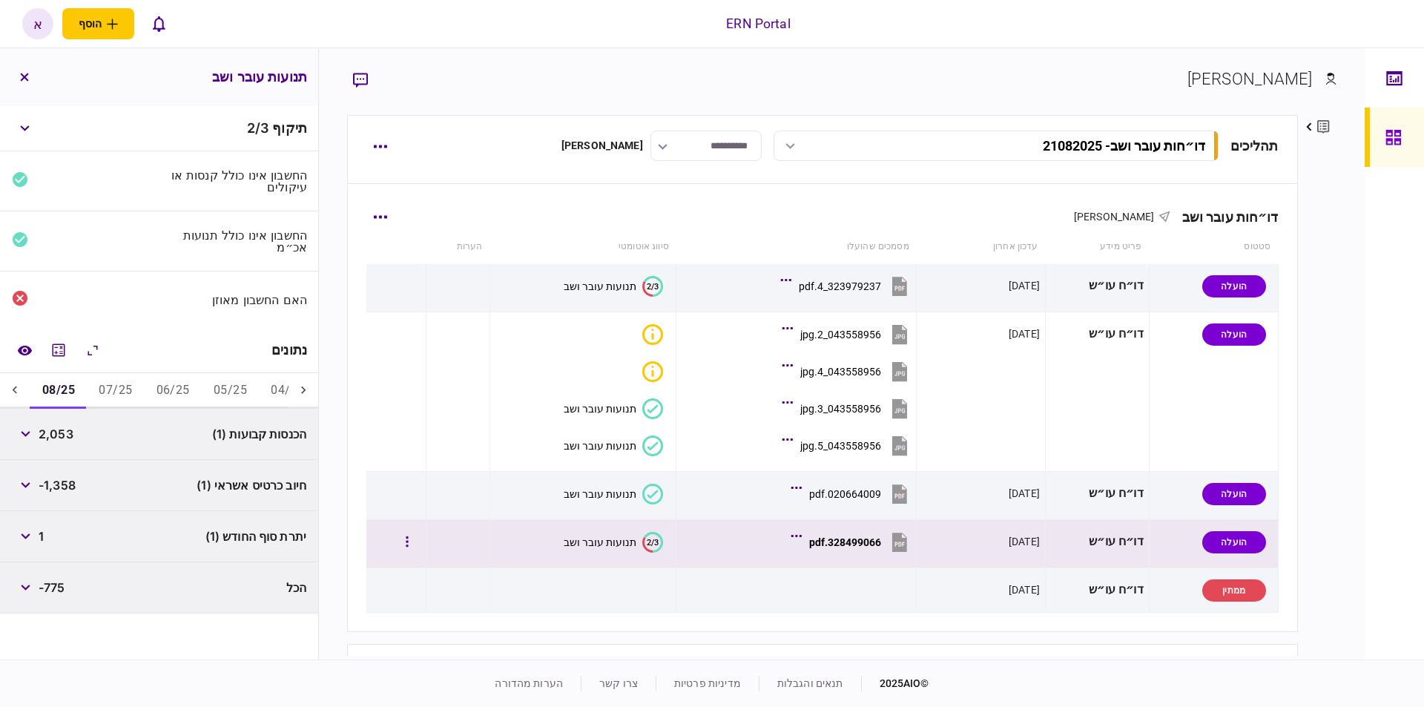
scroll to position [52, 0]
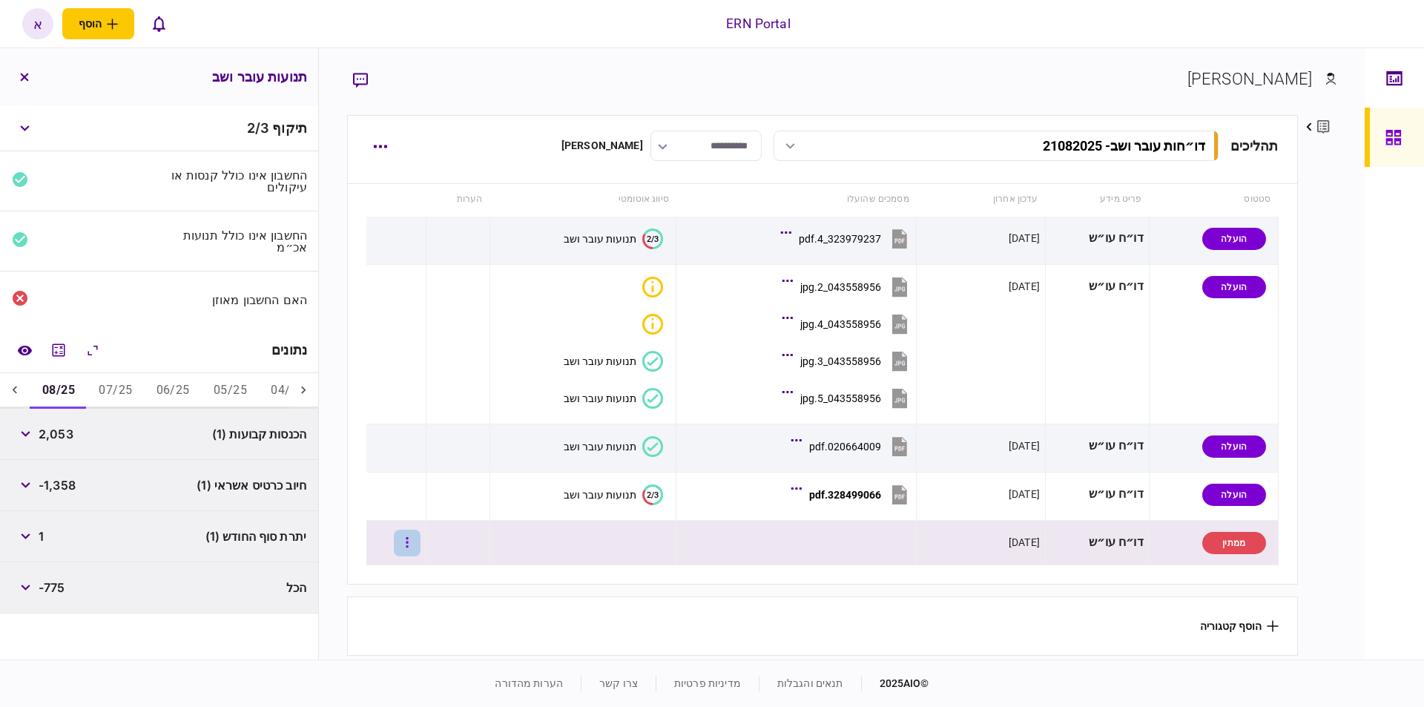
click at [408, 541] on icon "button" at bounding box center [407, 542] width 2 height 10
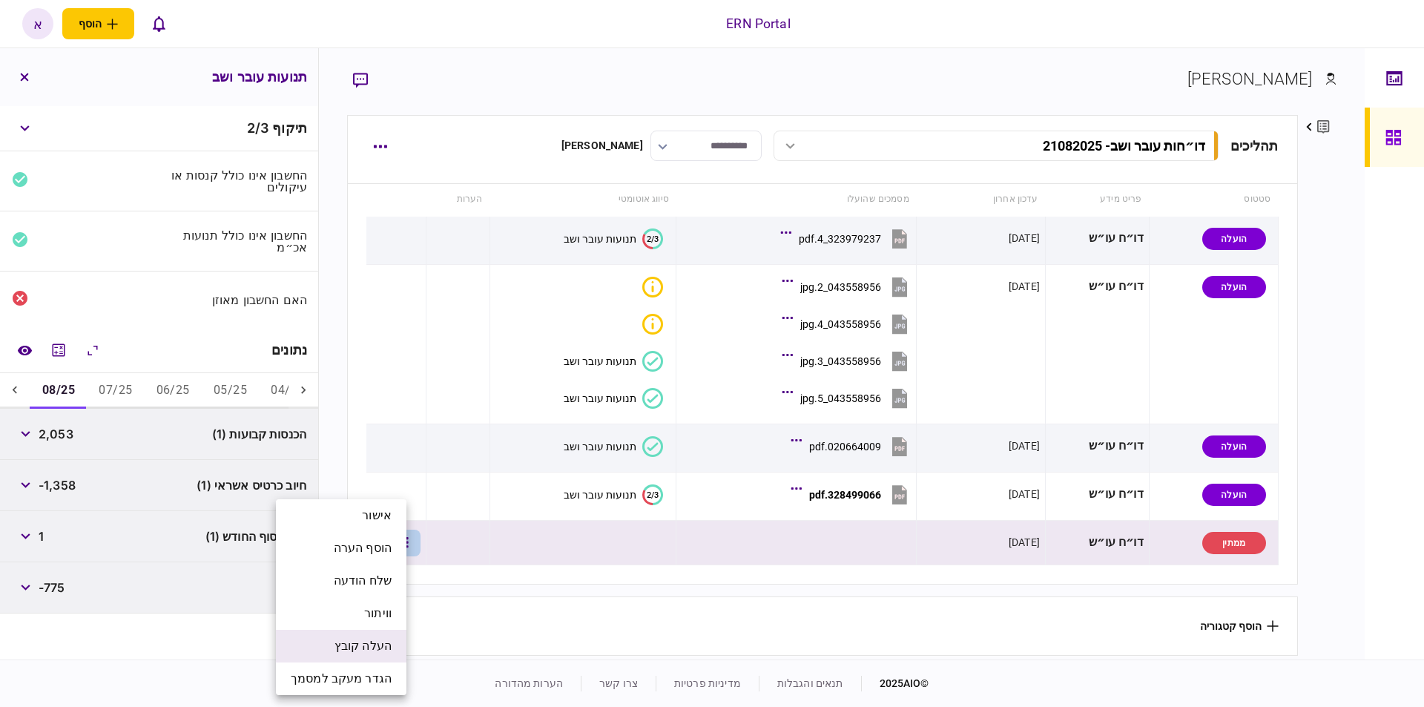
click at [367, 647] on span "העלה קובץ" at bounding box center [363, 646] width 57 height 18
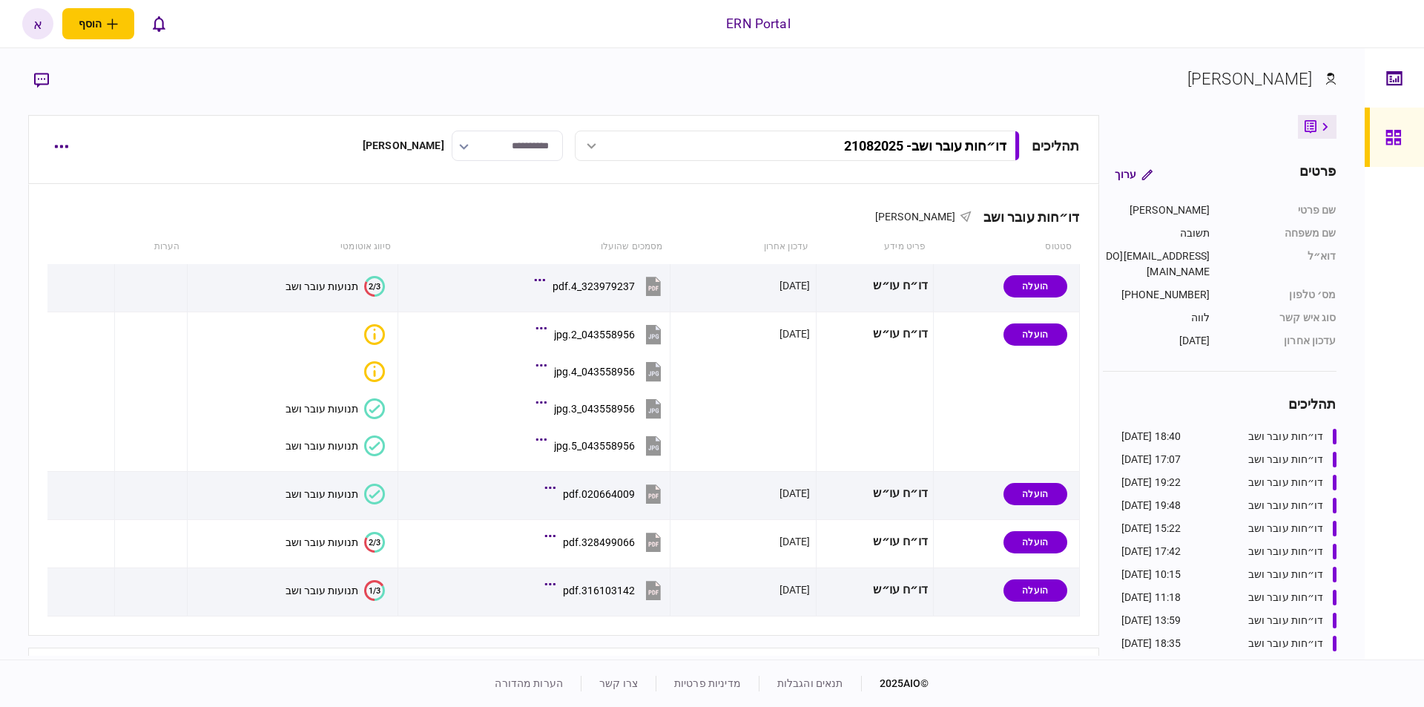
click at [320, 591] on div "תנועות עובר ושב" at bounding box center [322, 590] width 73 height 12
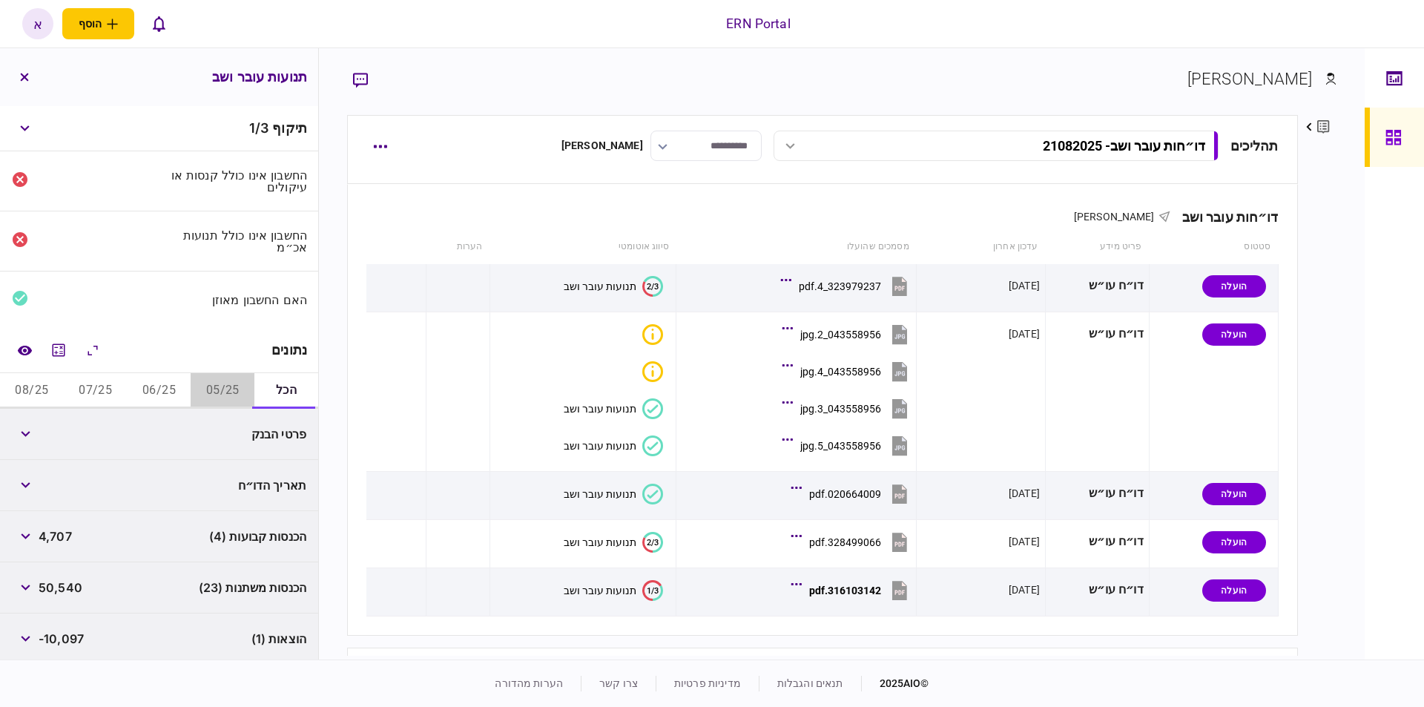
click at [218, 395] on button "05/25" at bounding box center [223, 391] width 64 height 36
click at [71, 349] on button "מחשבון" at bounding box center [58, 350] width 27 height 27
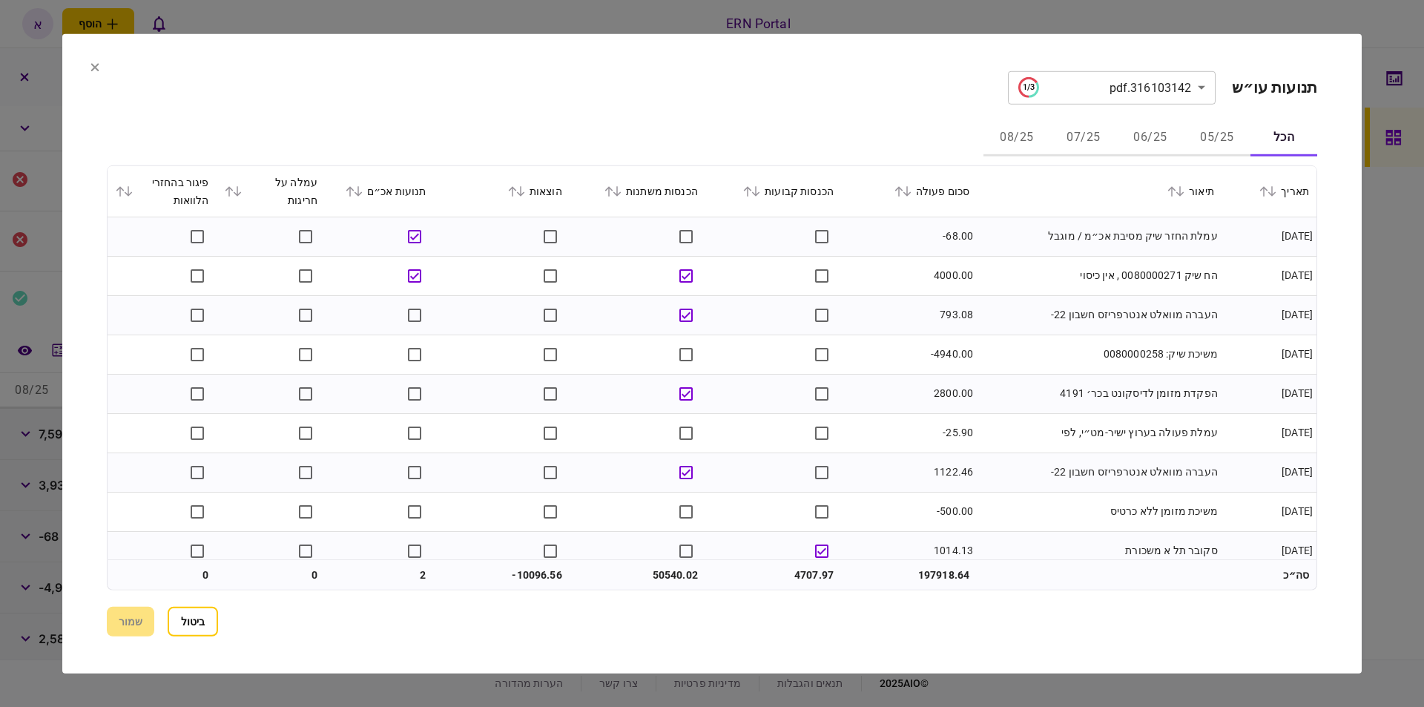
click at [1223, 121] on button "05/25" at bounding box center [1217, 138] width 67 height 36
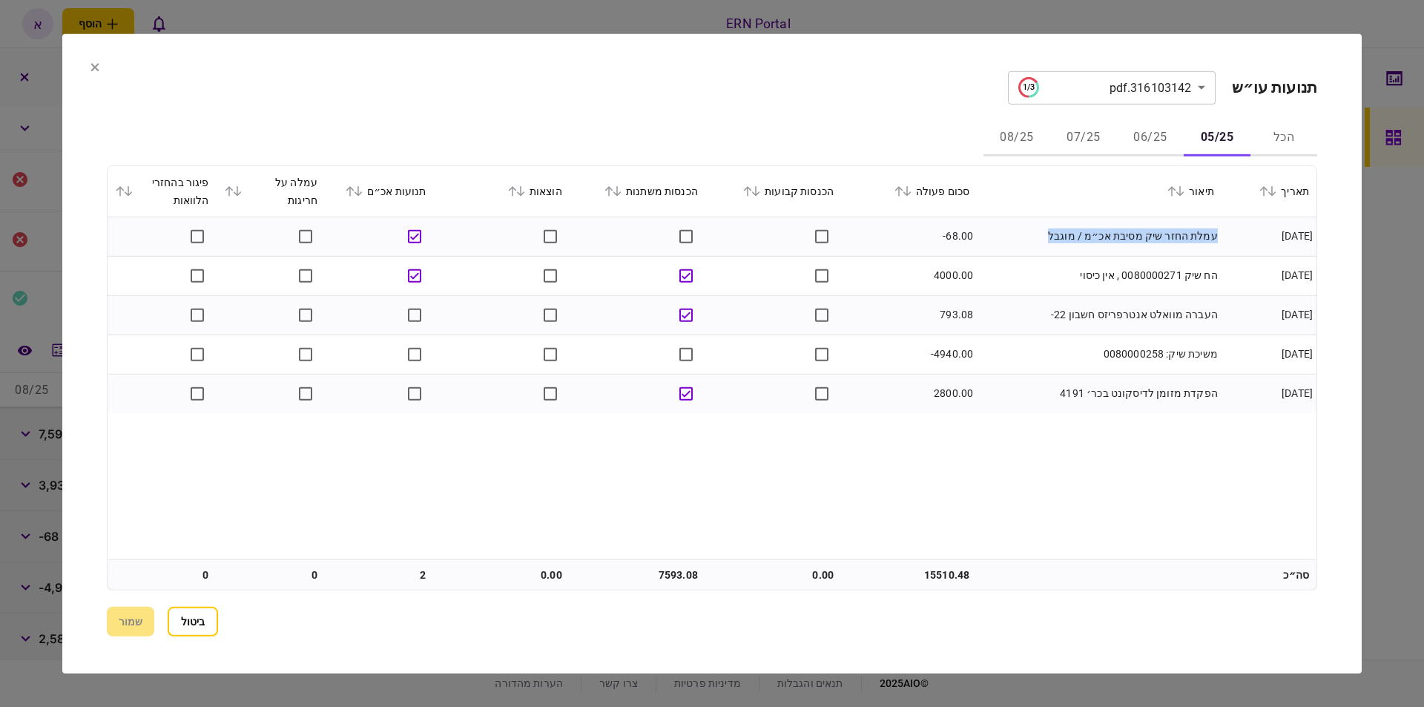
drag, startPoint x: 1218, startPoint y: 236, endPoint x: 997, endPoint y: 228, distance: 221.1
click at [997, 228] on td "עמלת החזר שיק מסיבת אכ״מ / מוגבל" at bounding box center [1099, 236] width 245 height 39
click at [1147, 138] on button "06/25" at bounding box center [1150, 138] width 67 height 36
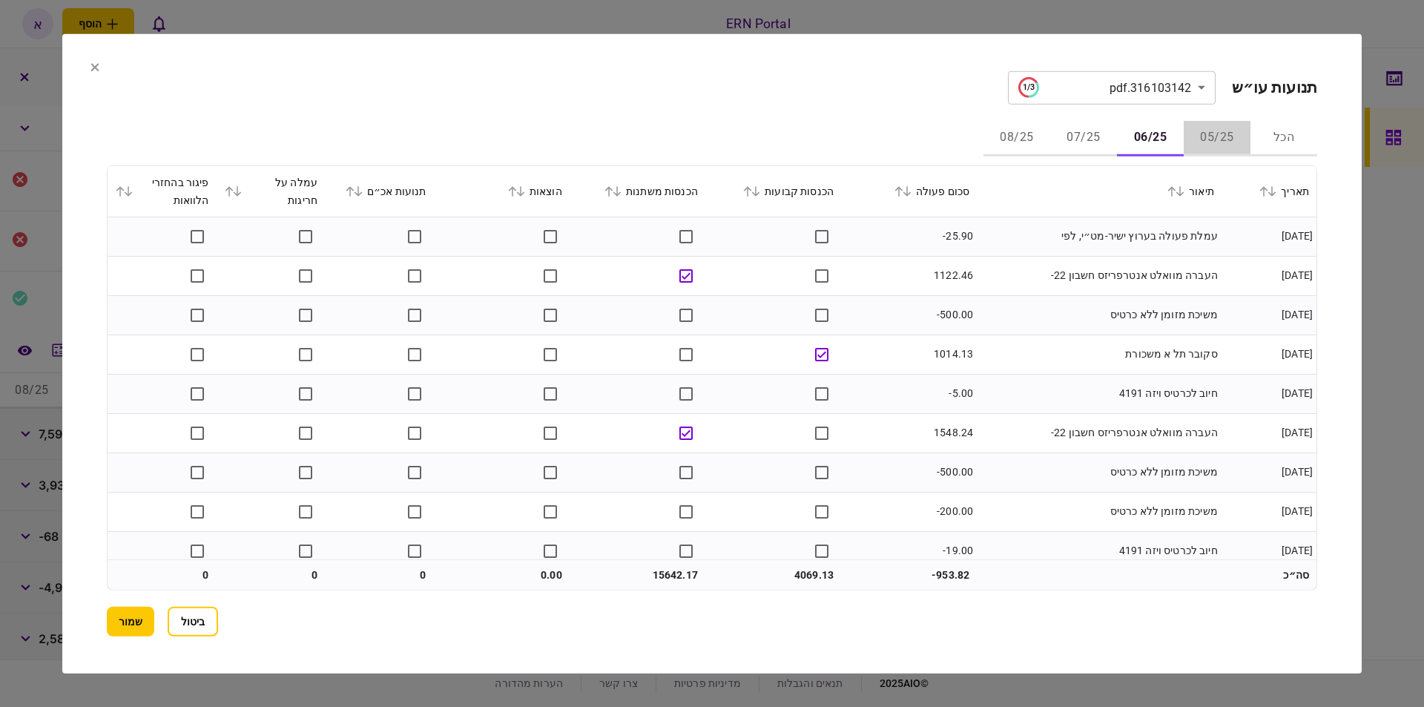
click at [1207, 122] on button "05/25" at bounding box center [1217, 138] width 67 height 36
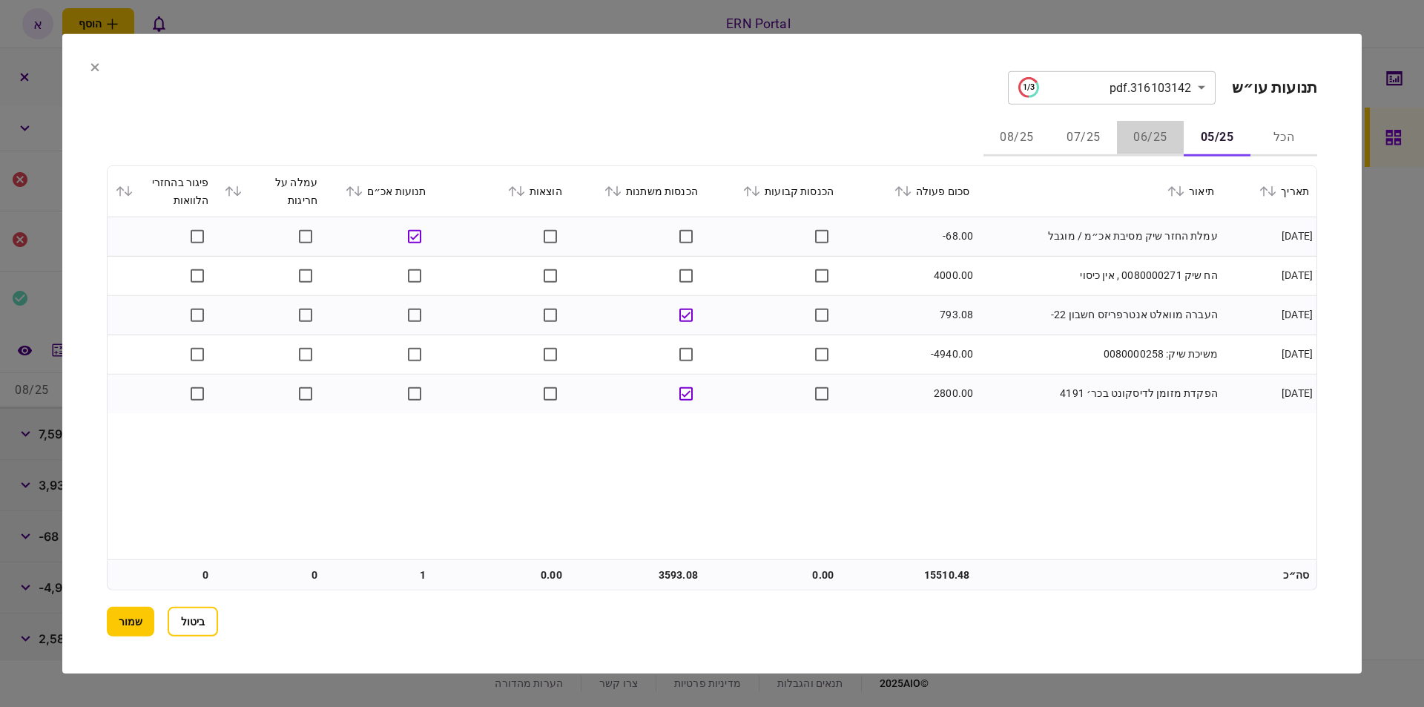
click at [1150, 141] on button "06/25" at bounding box center [1150, 138] width 67 height 36
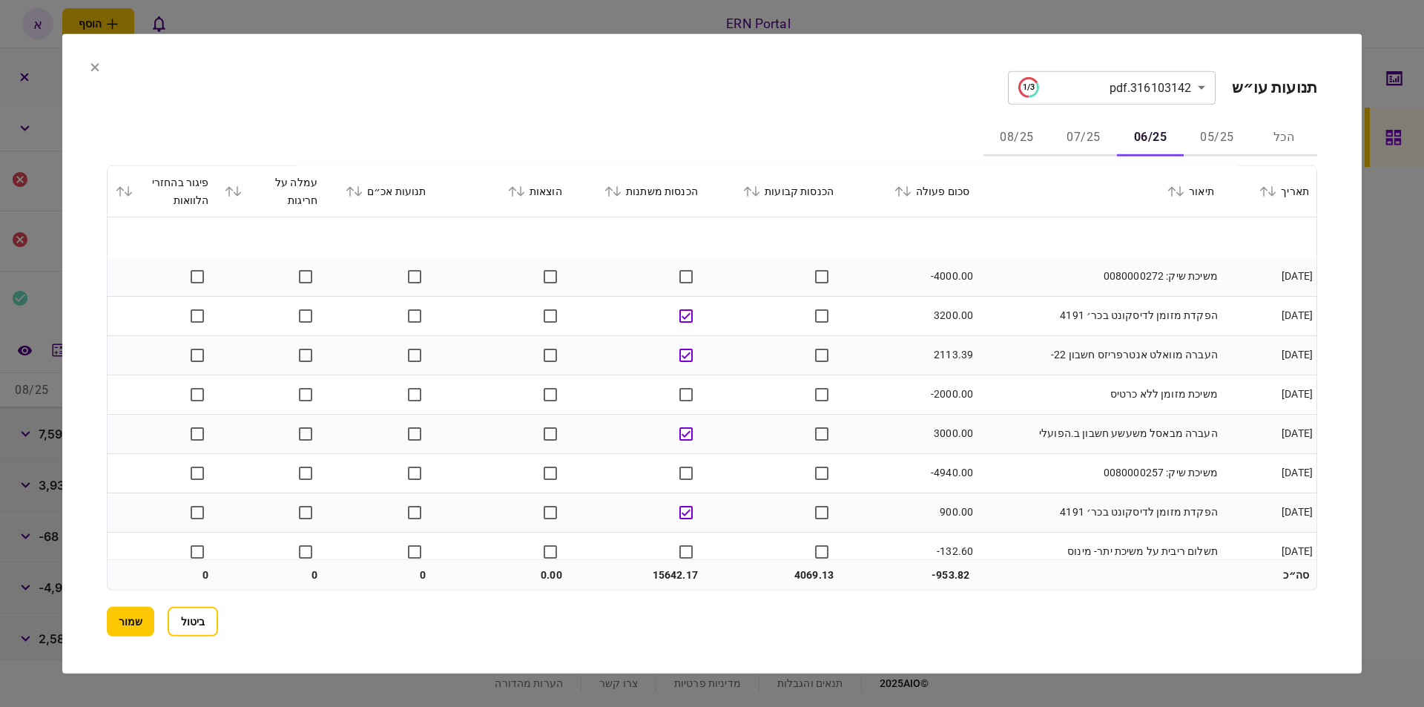
scroll to position [721, 0]
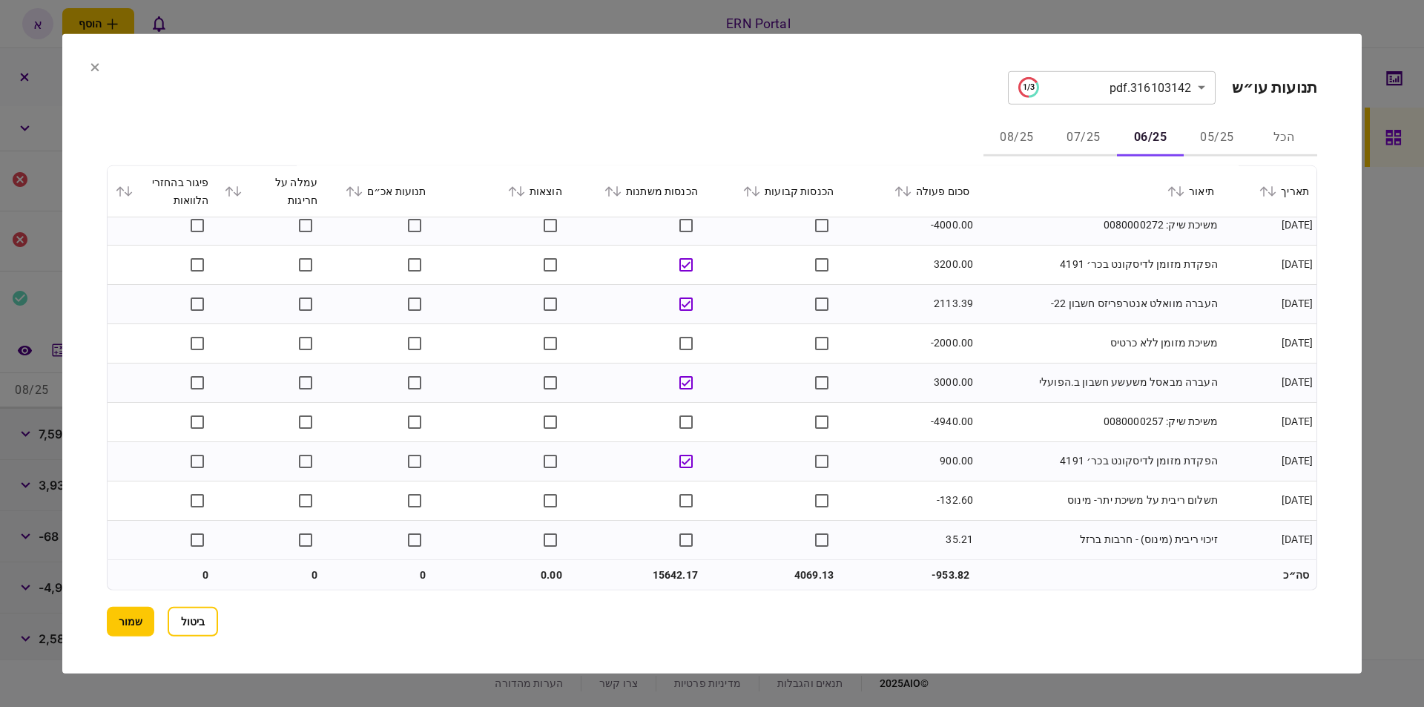
click at [1079, 127] on button "07/25" at bounding box center [1083, 138] width 67 height 36
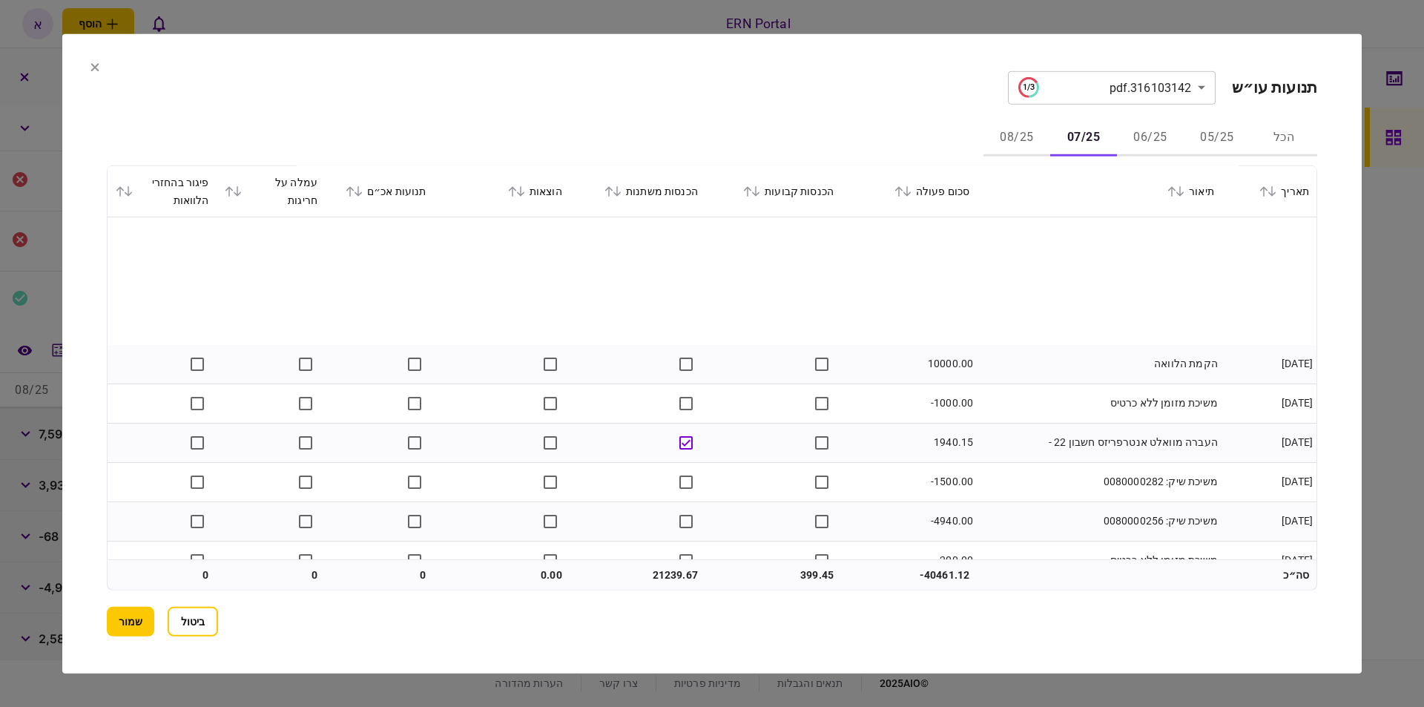
scroll to position [957, 0]
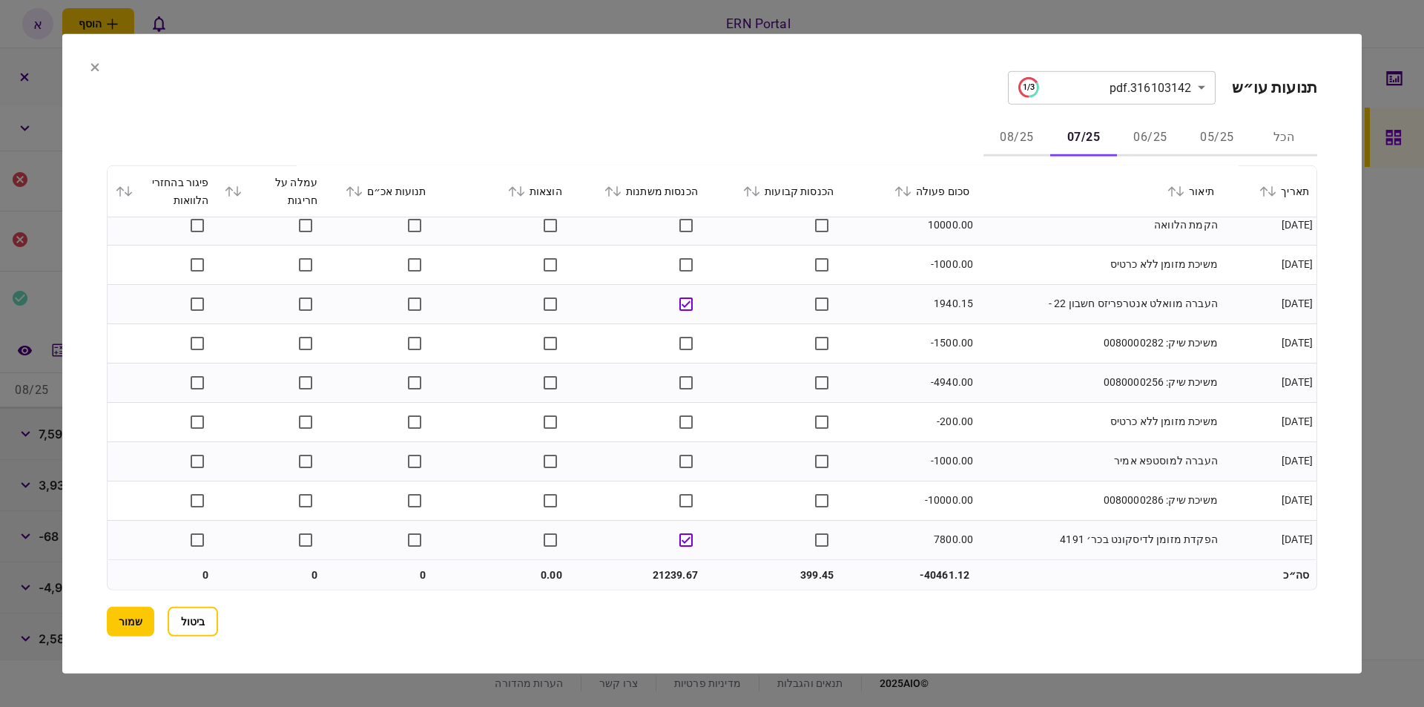
click at [1021, 136] on button "08/25" at bounding box center [1016, 138] width 67 height 36
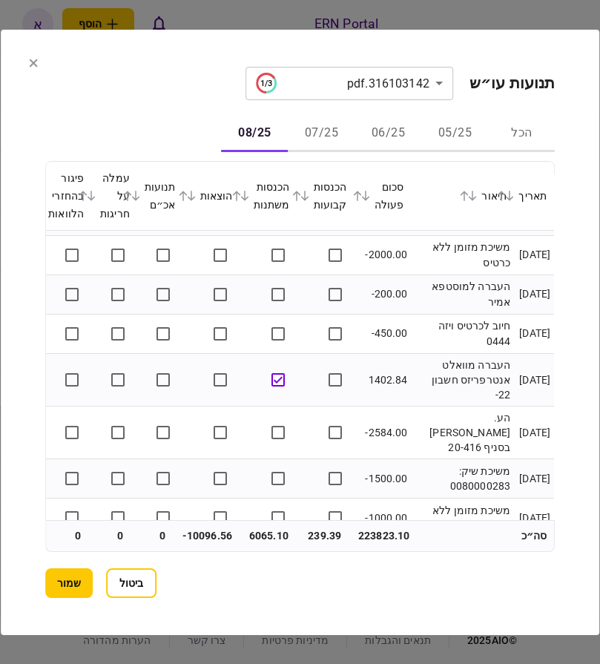
scroll to position [777, 0]
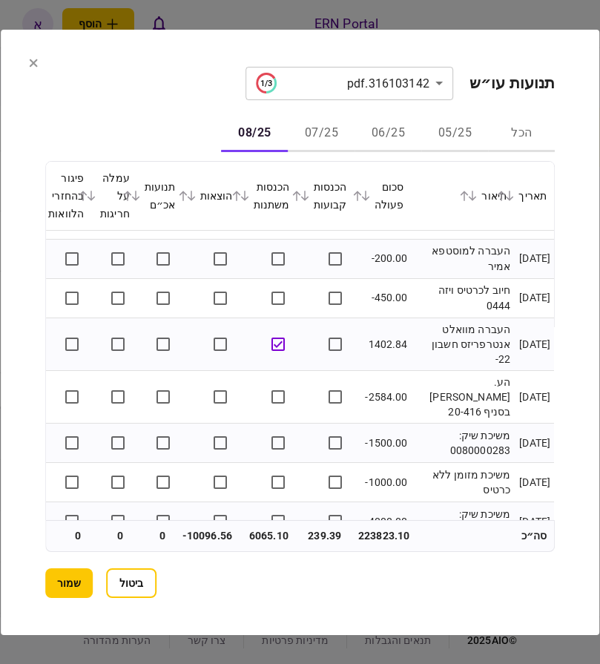
click at [70, 583] on button "שמור" at bounding box center [68, 583] width 47 height 30
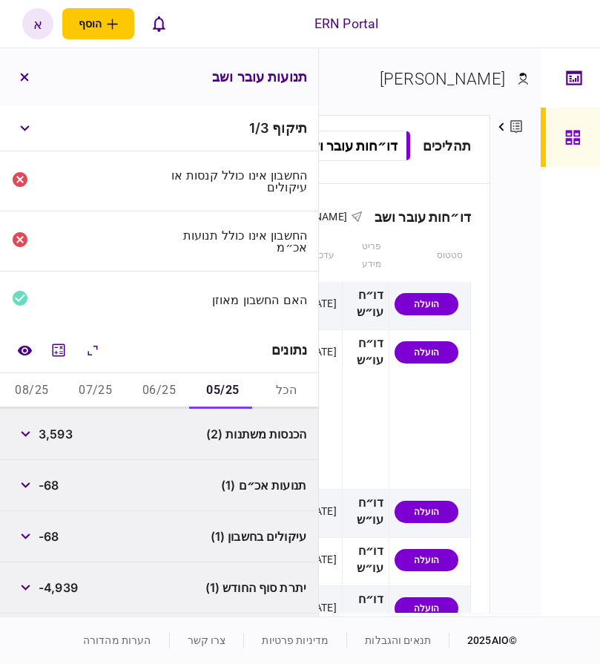
click at [69, 435] on span "3,593" at bounding box center [56, 434] width 34 height 18
copy span "3,593"
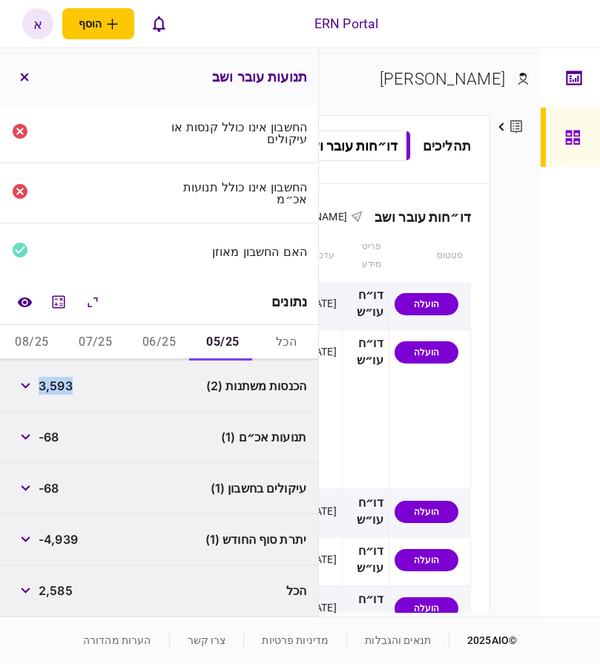
click at [60, 544] on span "-4,939" at bounding box center [58, 539] width 39 height 18
click at [60, 542] on span "-4,939" at bounding box center [58, 539] width 39 height 18
copy span "4,939"
click at [166, 336] on button "06/25" at bounding box center [160, 343] width 64 height 36
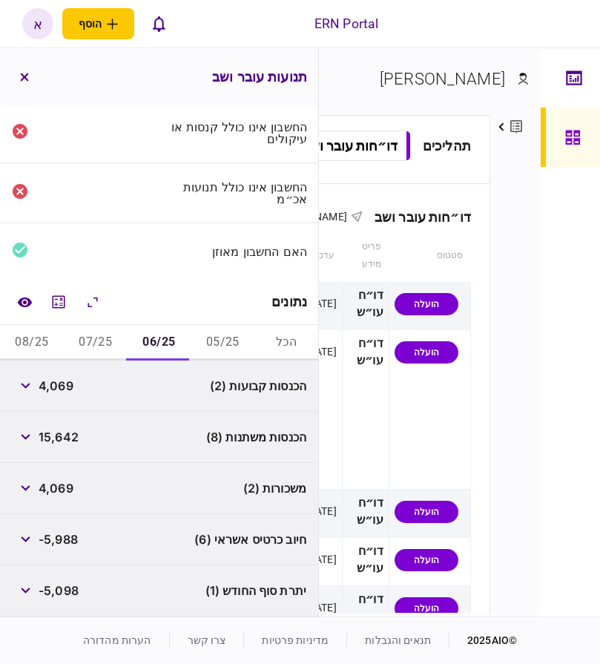
click at [68, 391] on span "4,069" at bounding box center [56, 386] width 35 height 18
copy span "4,069"
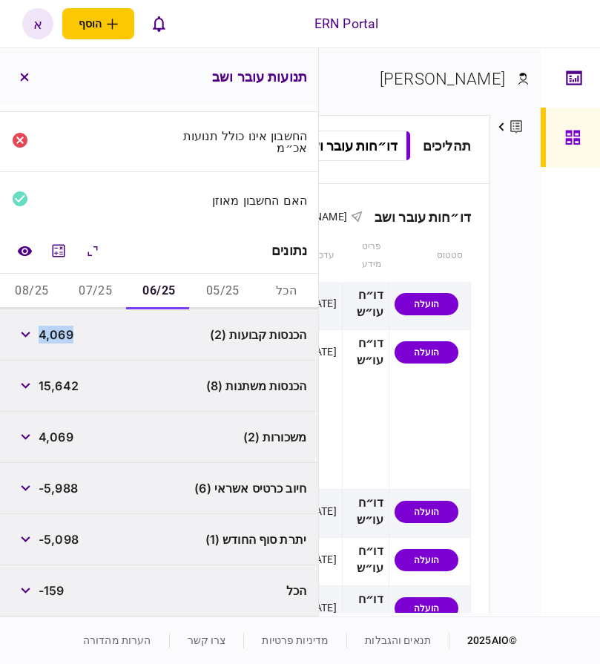
click at [59, 539] on span "-5,098" at bounding box center [59, 539] width 40 height 18
copy span "5,098"
click at [225, 287] on button "05/25" at bounding box center [223, 292] width 64 height 36
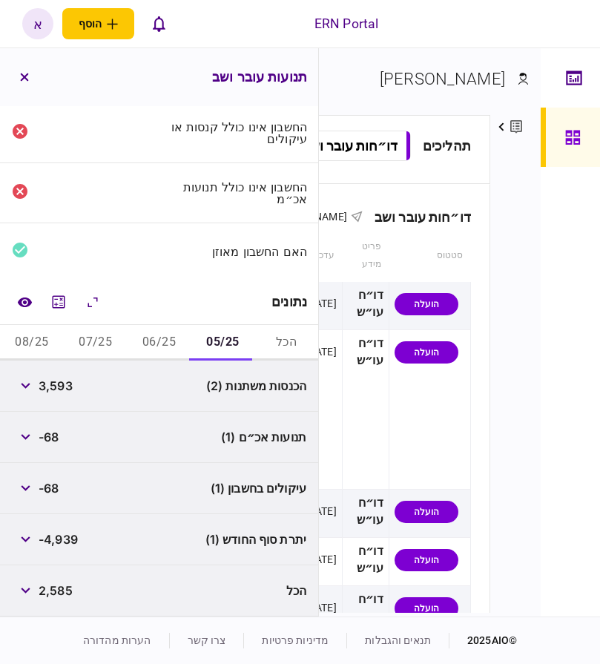
scroll to position [48, 0]
click at [142, 339] on button "06/25" at bounding box center [160, 343] width 64 height 36
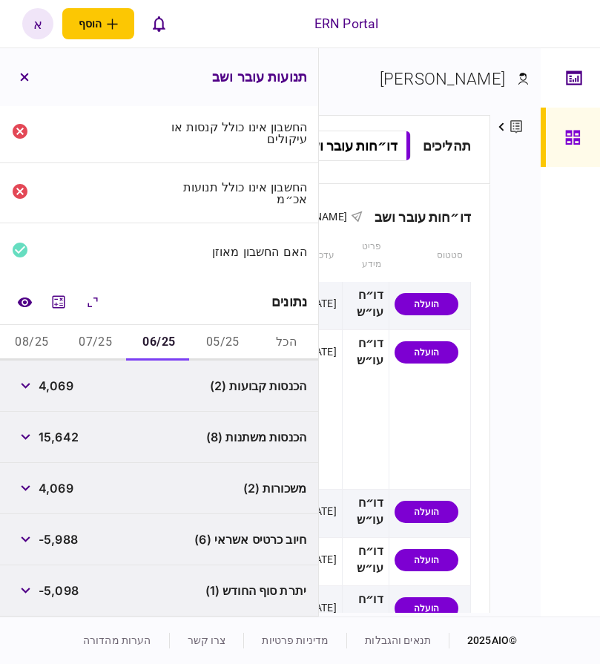
click at [108, 354] on button "07/25" at bounding box center [96, 343] width 64 height 36
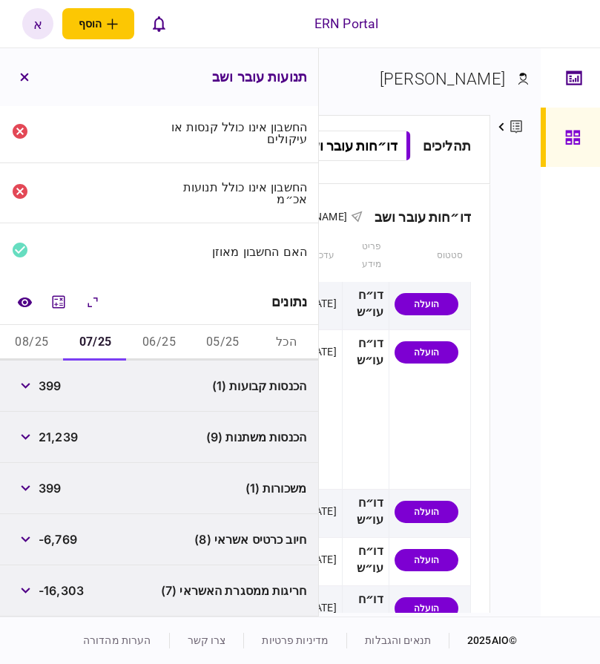
click at [53, 385] on span "399" at bounding box center [50, 386] width 22 height 18
copy span "399"
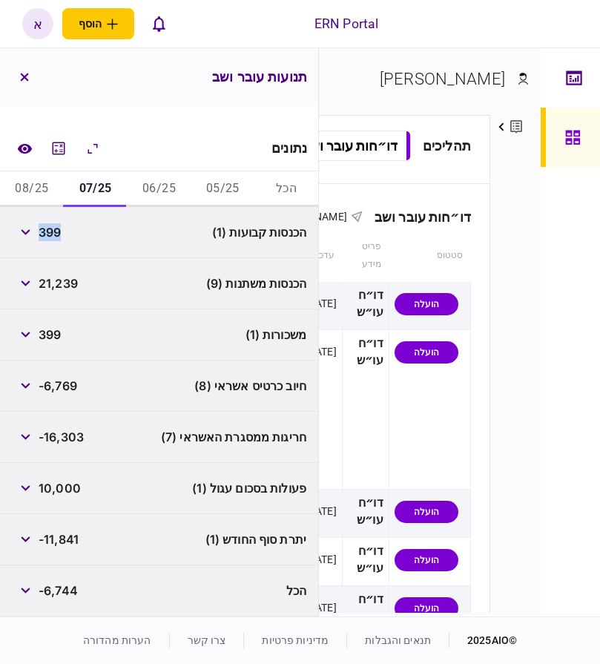
click at [57, 540] on span "-11,841" at bounding box center [59, 539] width 40 height 18
copy span "11,841"
click at [19, 280] on button "button" at bounding box center [25, 283] width 27 height 27
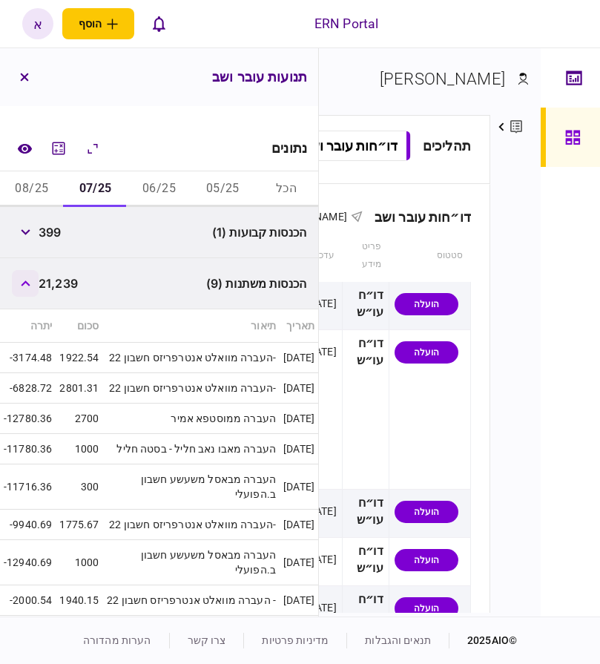
click at [19, 280] on button "button" at bounding box center [25, 283] width 27 height 27
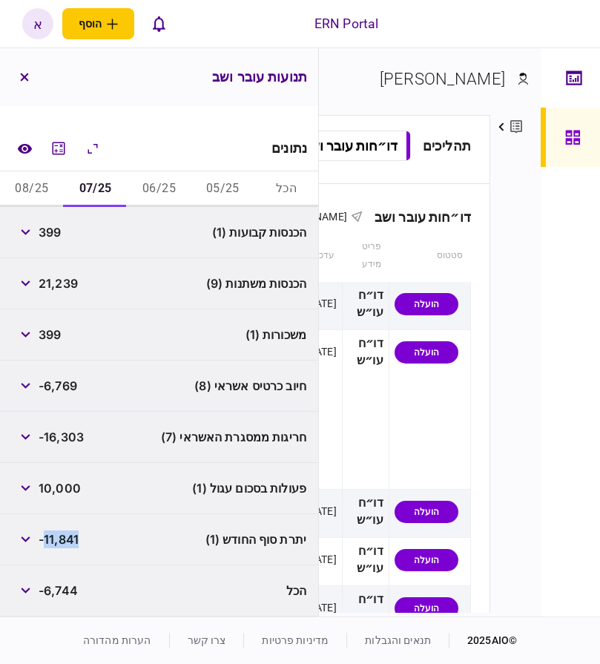
click at [33, 182] on button "08/25" at bounding box center [32, 189] width 64 height 36
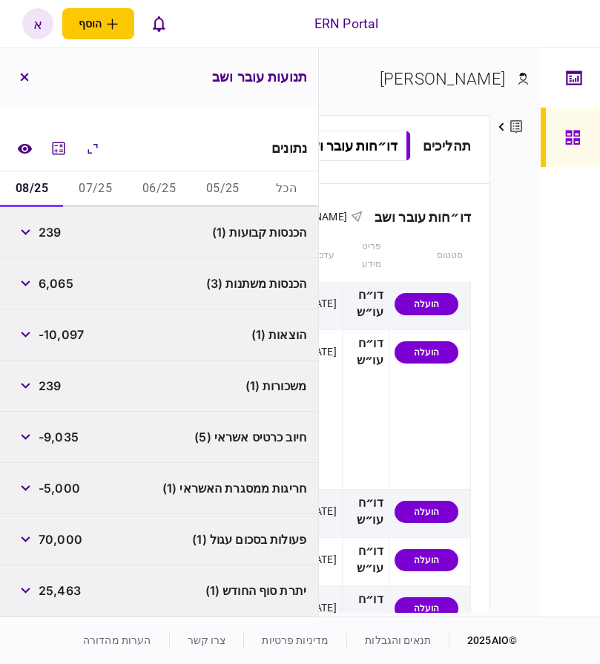
click at [62, 282] on span "6,065" at bounding box center [56, 283] width 35 height 18
copy span "6,065"
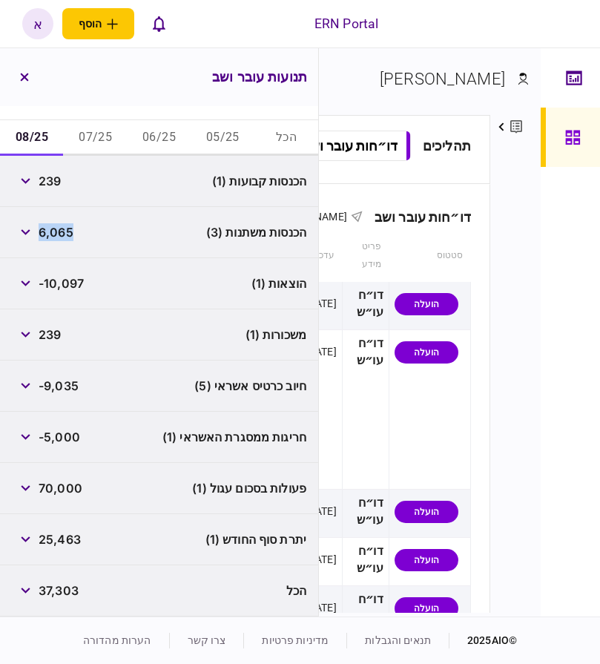
click at [70, 541] on span "25,463" at bounding box center [60, 539] width 42 height 18
copy span "25,463"
click at [54, 281] on span "-10,097" at bounding box center [61, 283] width 45 height 18
click at [53, 282] on span "-10,097" at bounding box center [61, 283] width 45 height 18
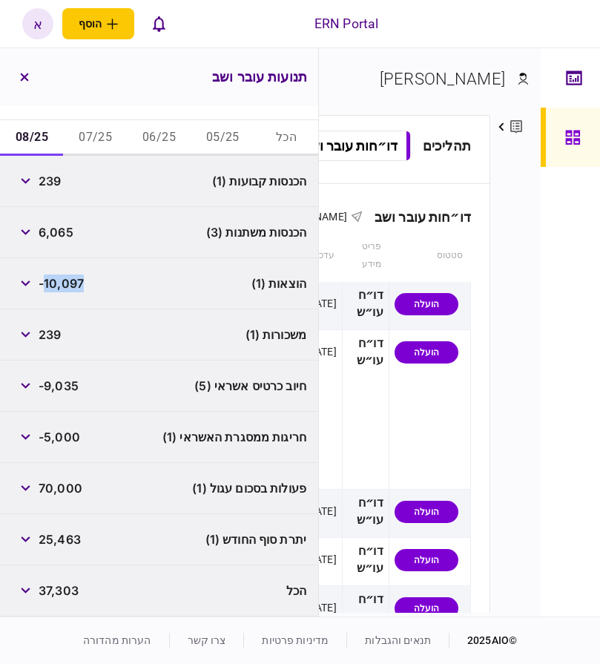
copy span "10,097"
click at [90, 145] on button "07/25" at bounding box center [96, 138] width 64 height 36
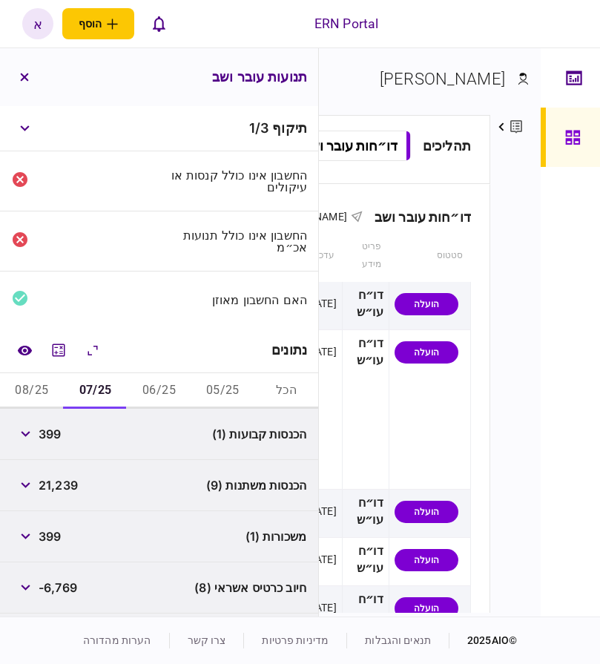
scroll to position [202, 0]
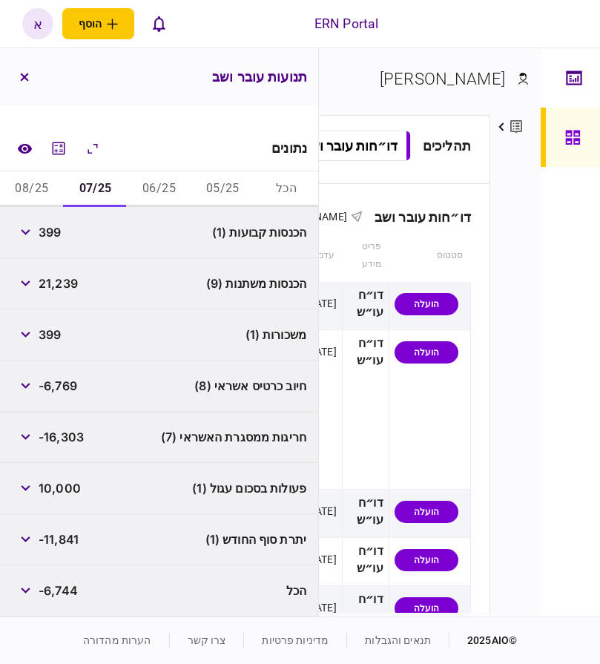
click at [42, 191] on button "08/25" at bounding box center [32, 189] width 64 height 36
